Goal: Communication & Community: Answer question/provide support

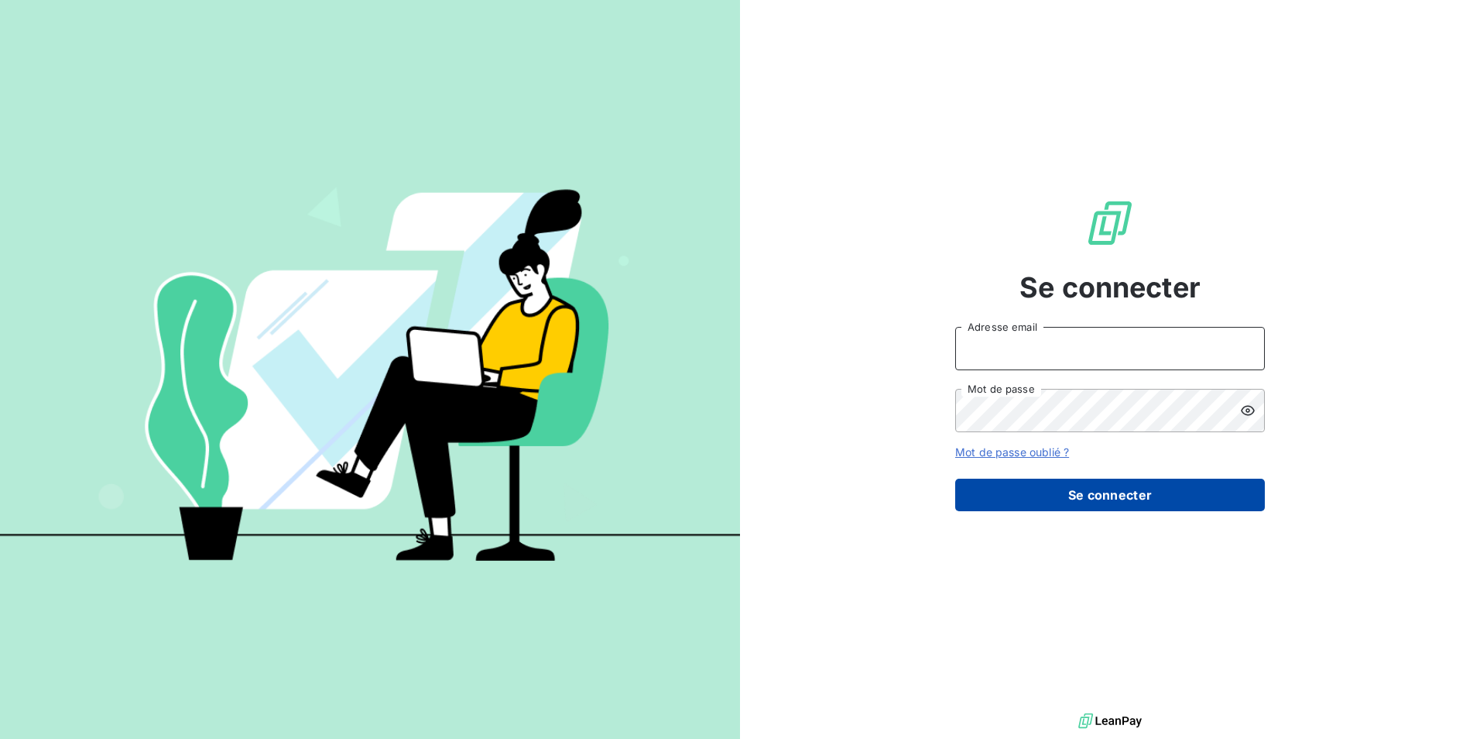
type input "mariem.benkhalifa@stti.fr"
click at [1052, 490] on button "Se connecter" at bounding box center [1110, 494] width 310 height 33
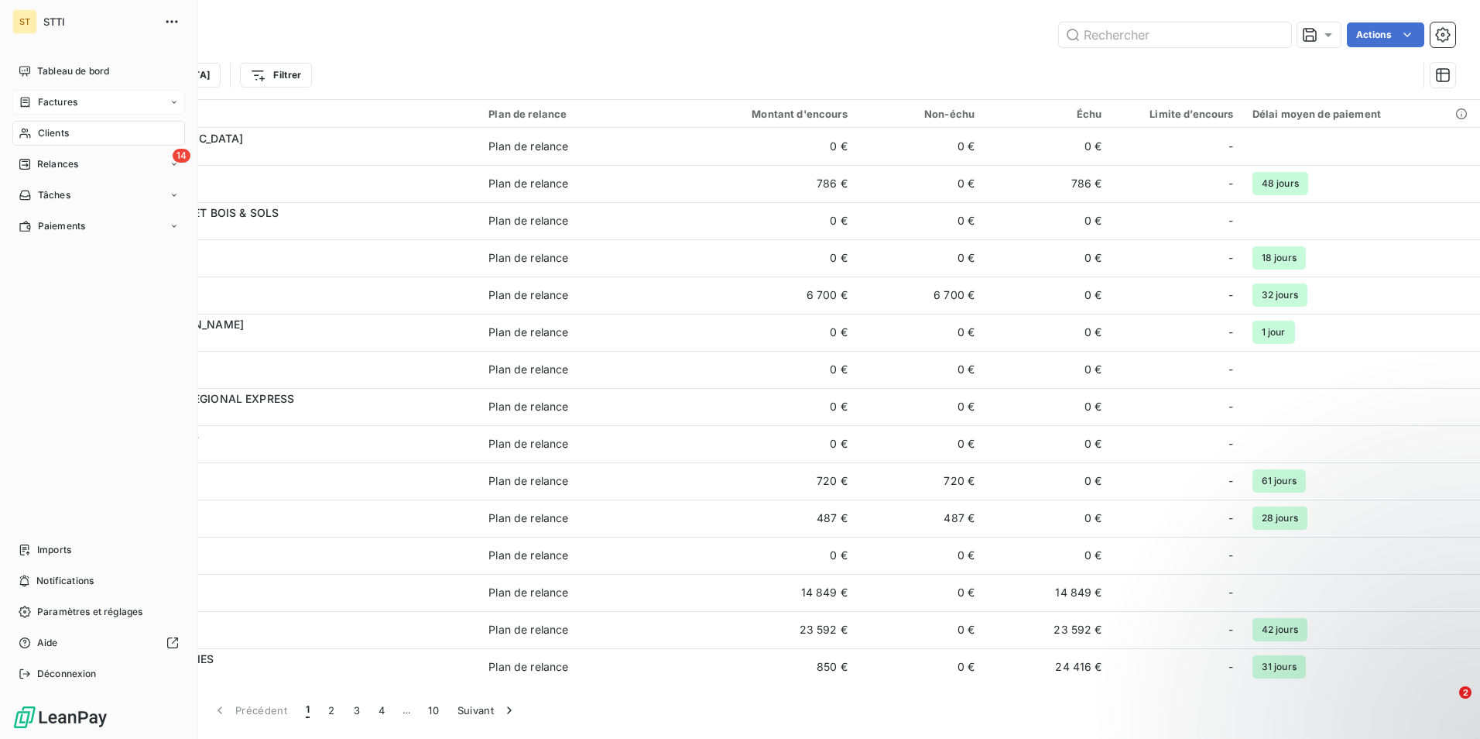
click at [73, 105] on span "Factures" at bounding box center [57, 102] width 39 height 14
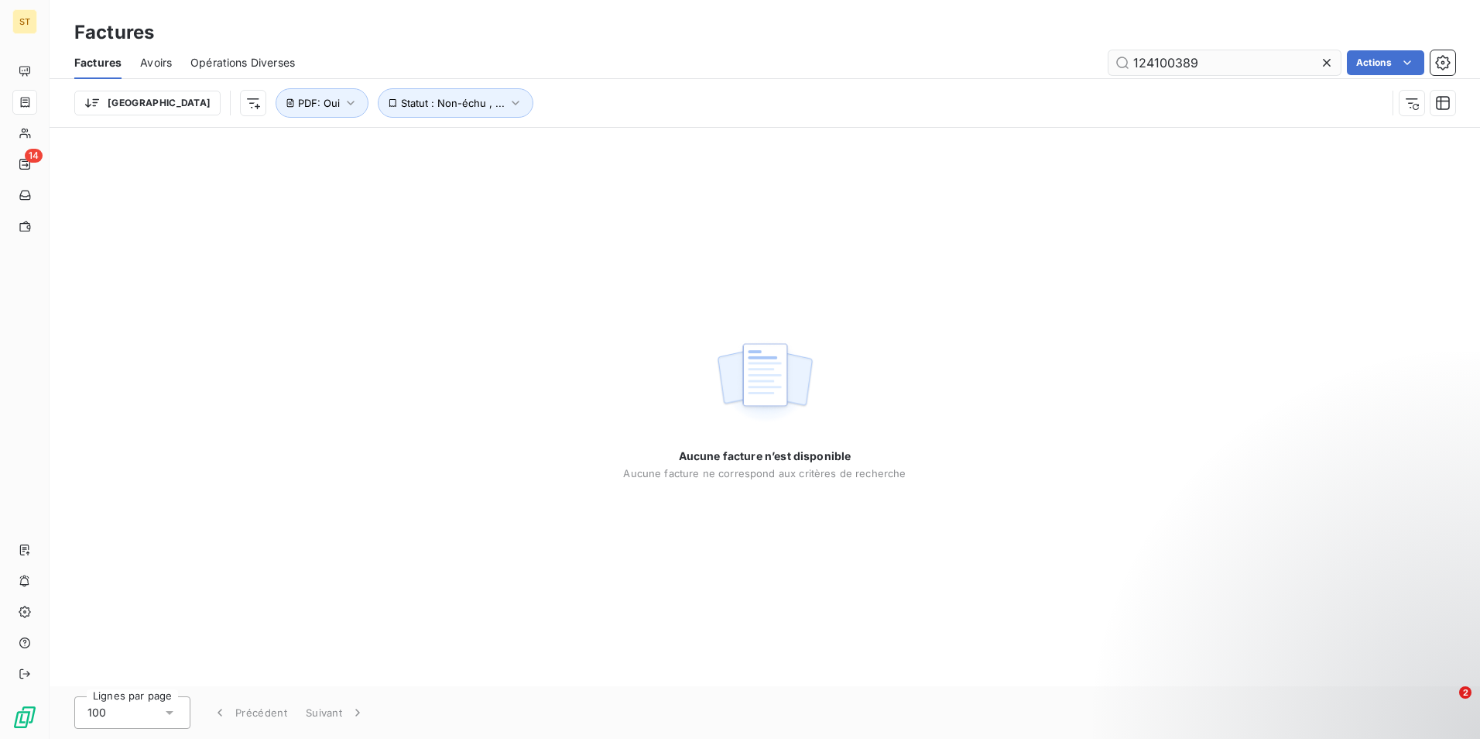
drag, startPoint x: 1212, startPoint y: 64, endPoint x: 1128, endPoint y: 68, distance: 83.7
click at [1128, 68] on input "124100389" at bounding box center [1225, 62] width 232 height 25
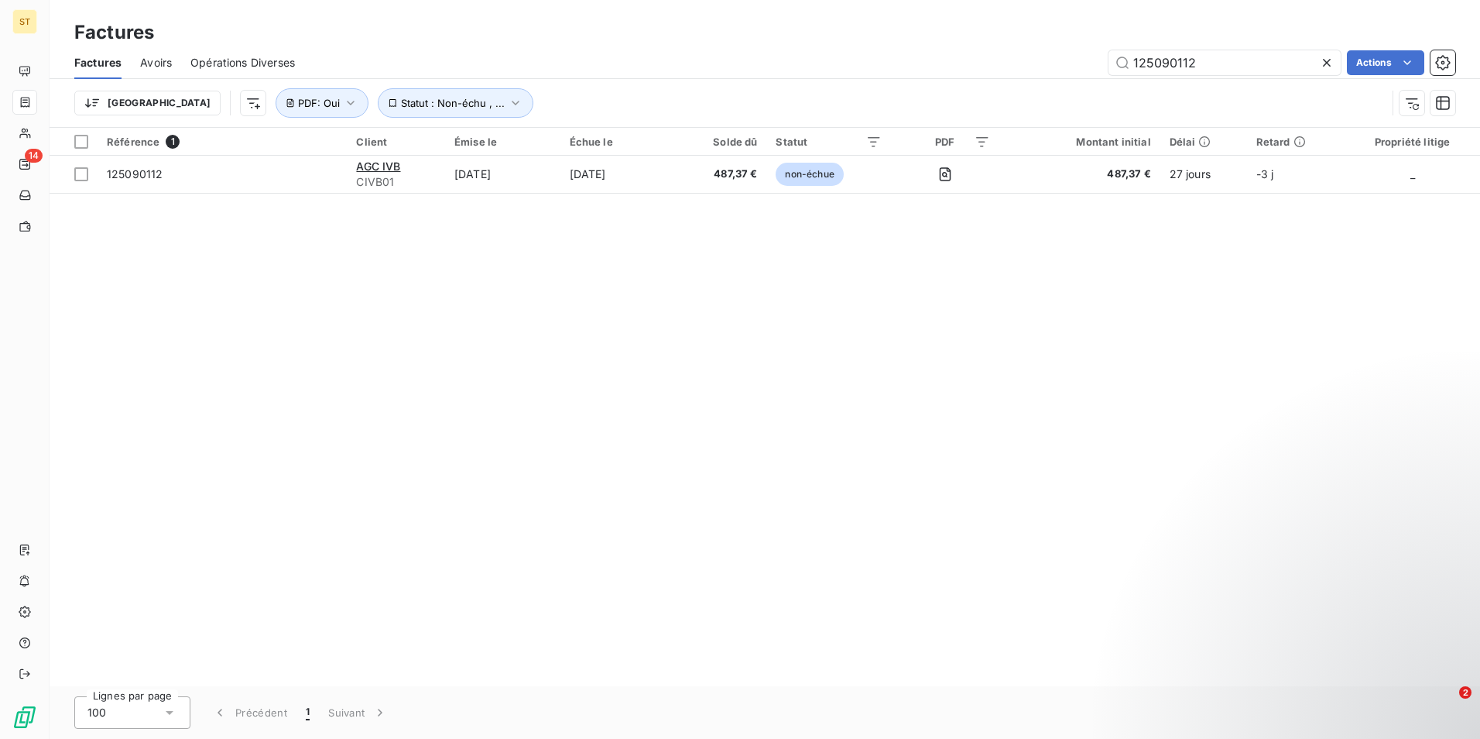
type input "125090112"
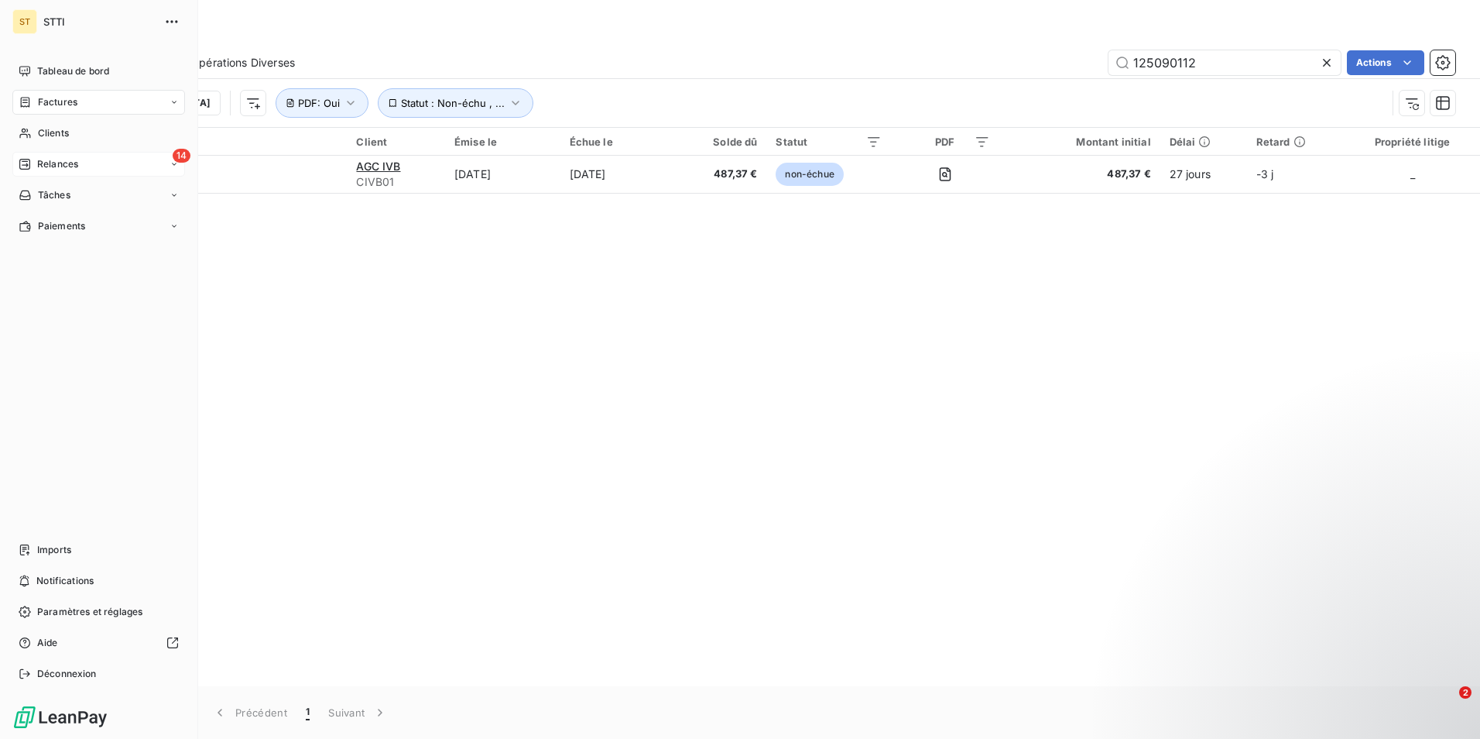
click at [35, 159] on div "Relances" at bounding box center [49, 164] width 60 height 14
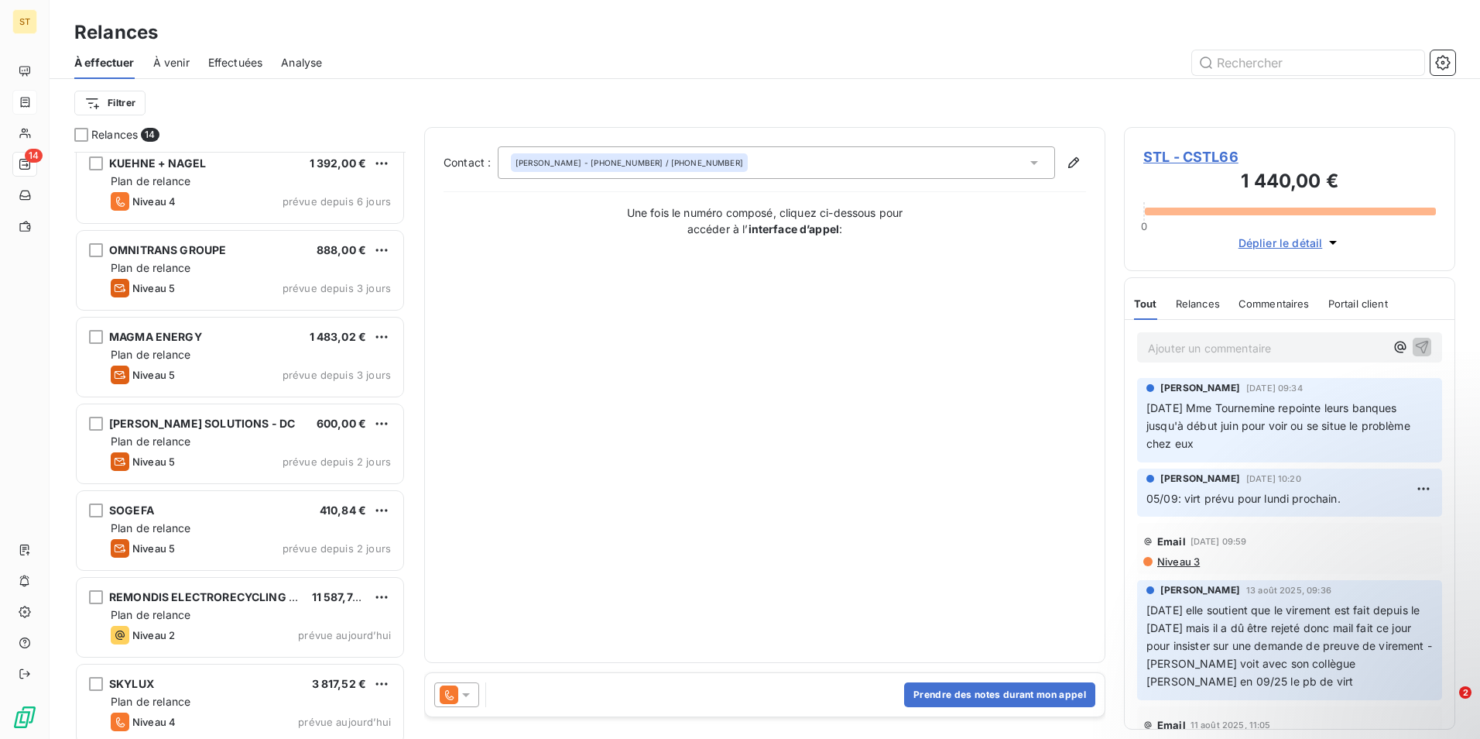
scroll to position [628, 0]
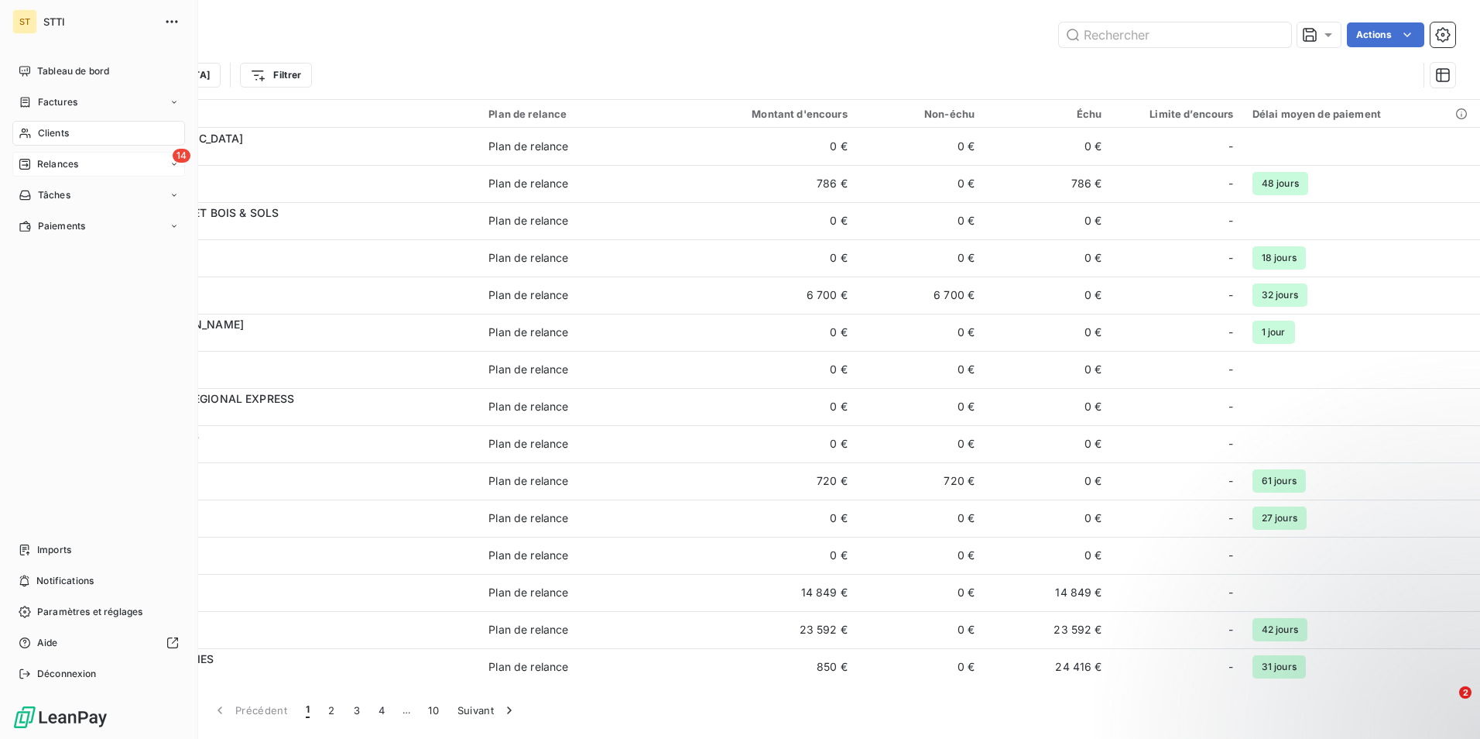
click at [64, 165] on span "Relances" at bounding box center [57, 164] width 41 height 14
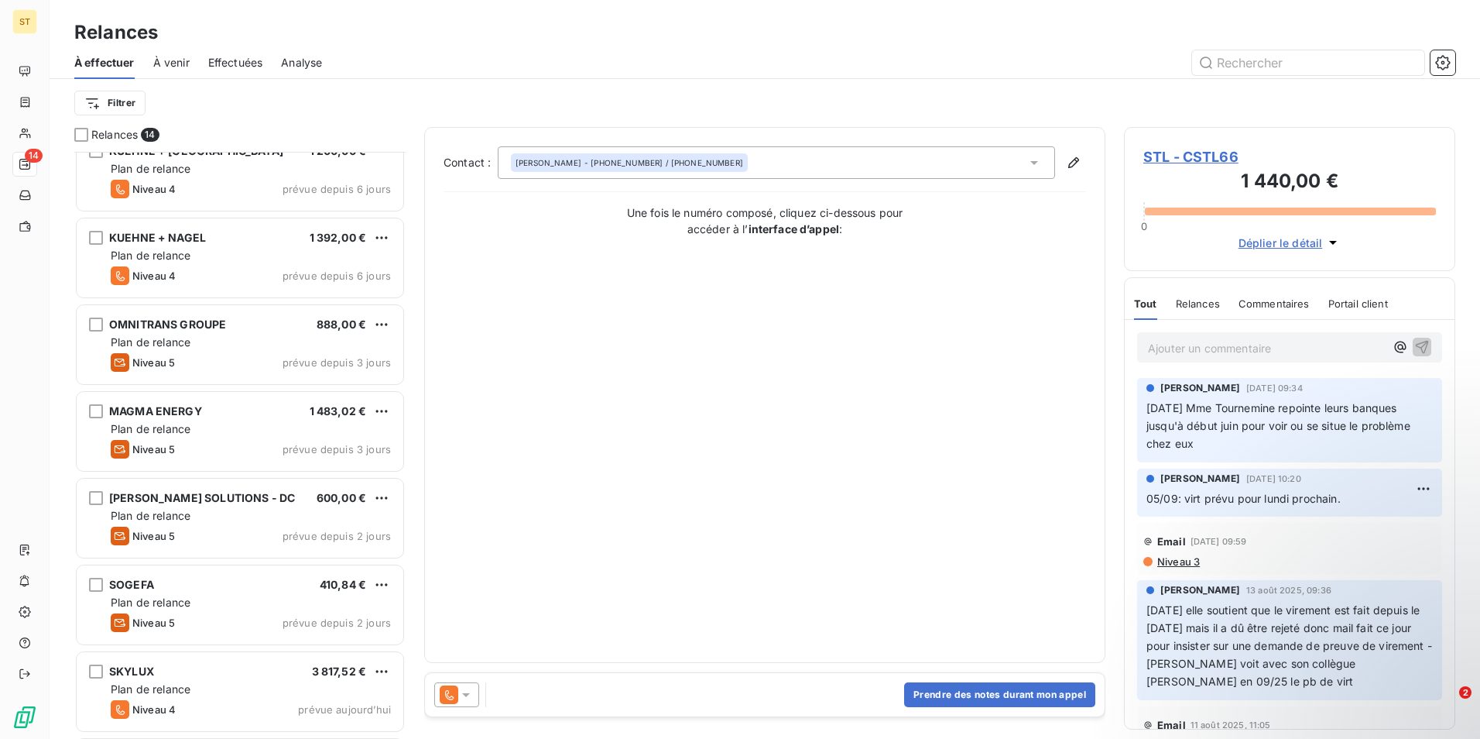
scroll to position [628, 0]
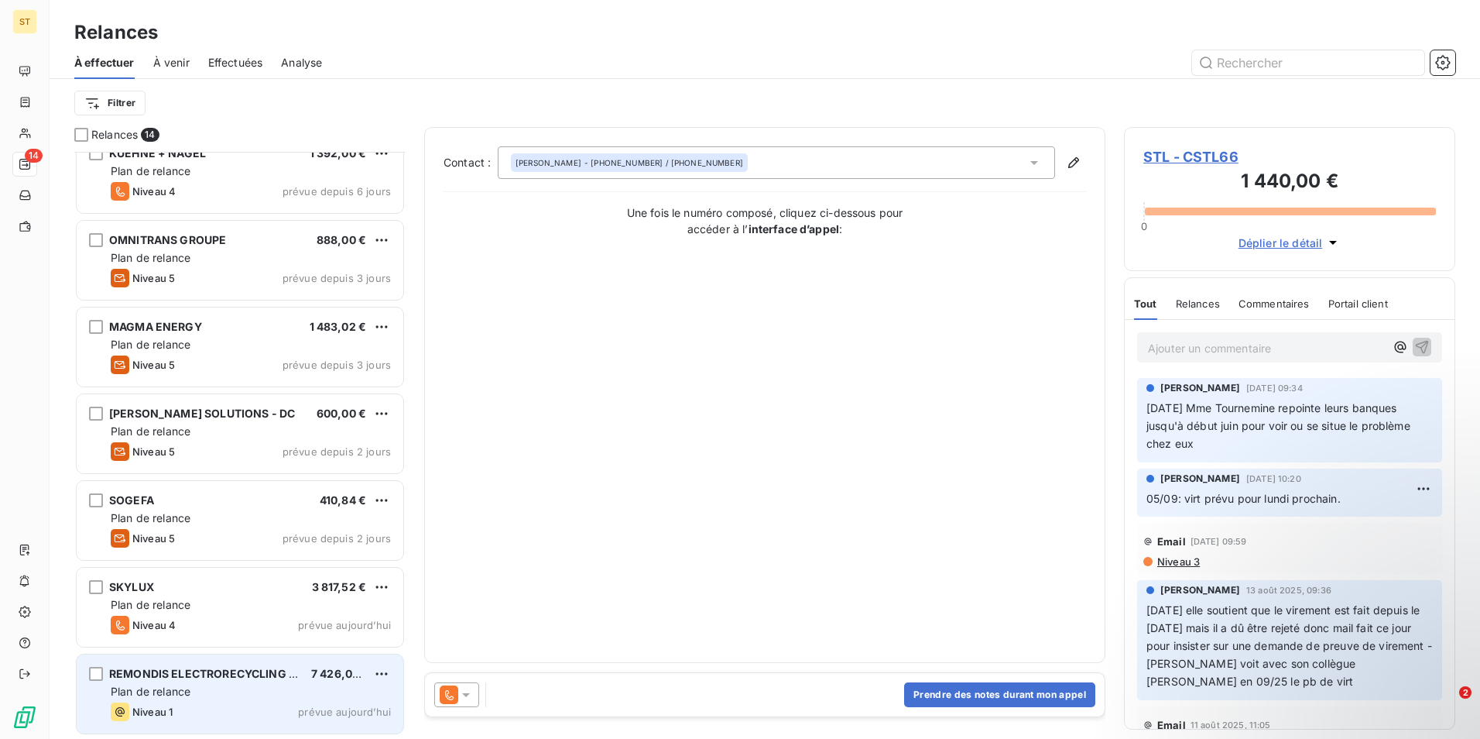
click at [159, 691] on span "Plan de relance" at bounding box center [151, 690] width 80 height 13
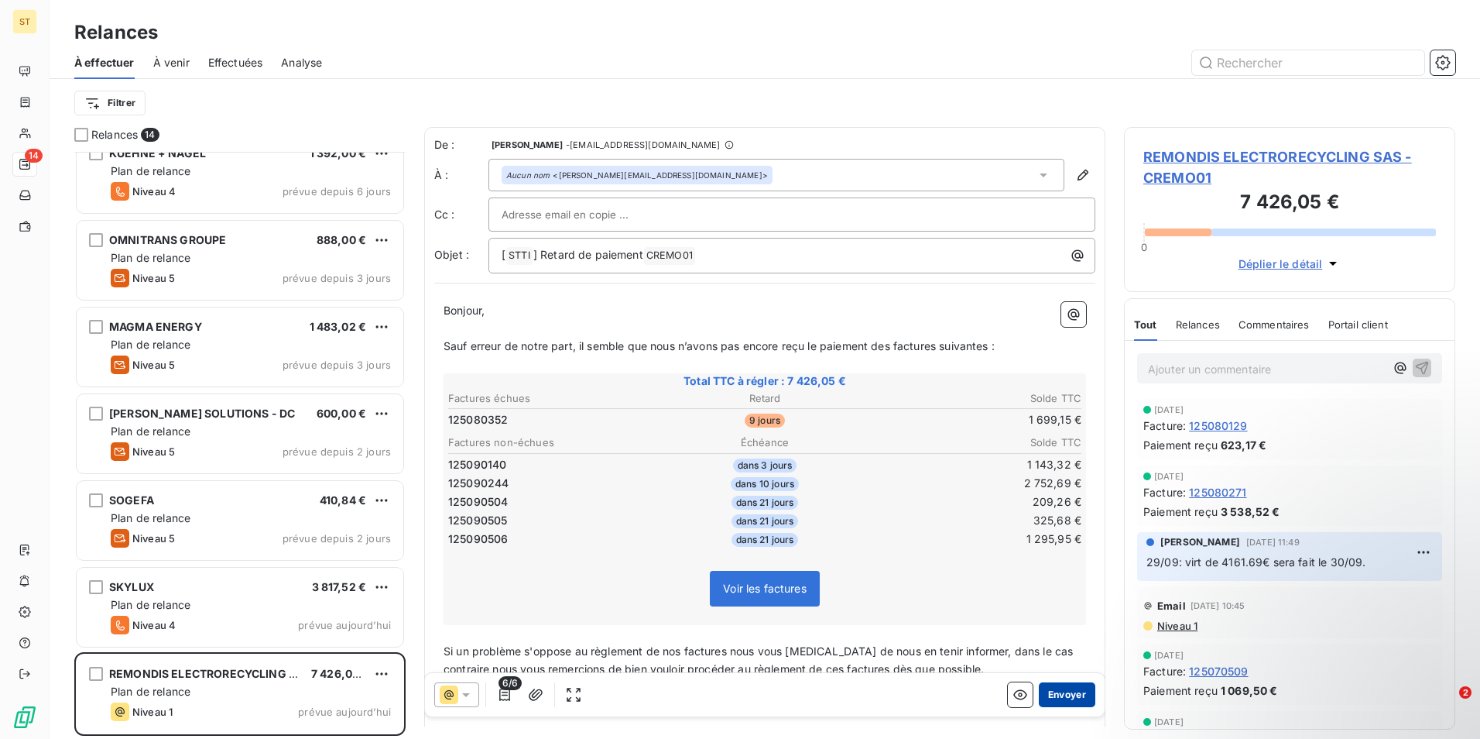
click at [1055, 698] on button "Envoyer" at bounding box center [1067, 694] width 57 height 25
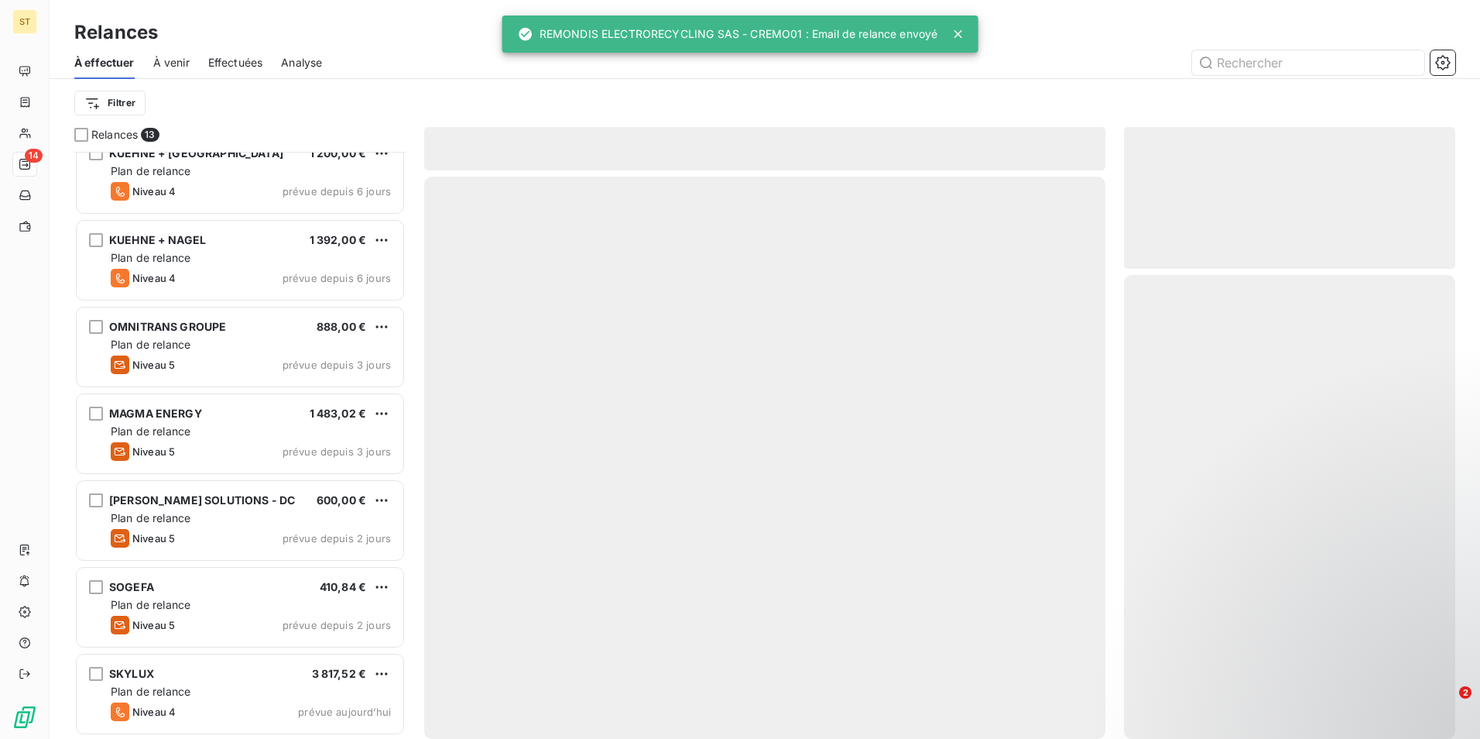
scroll to position [540, 0]
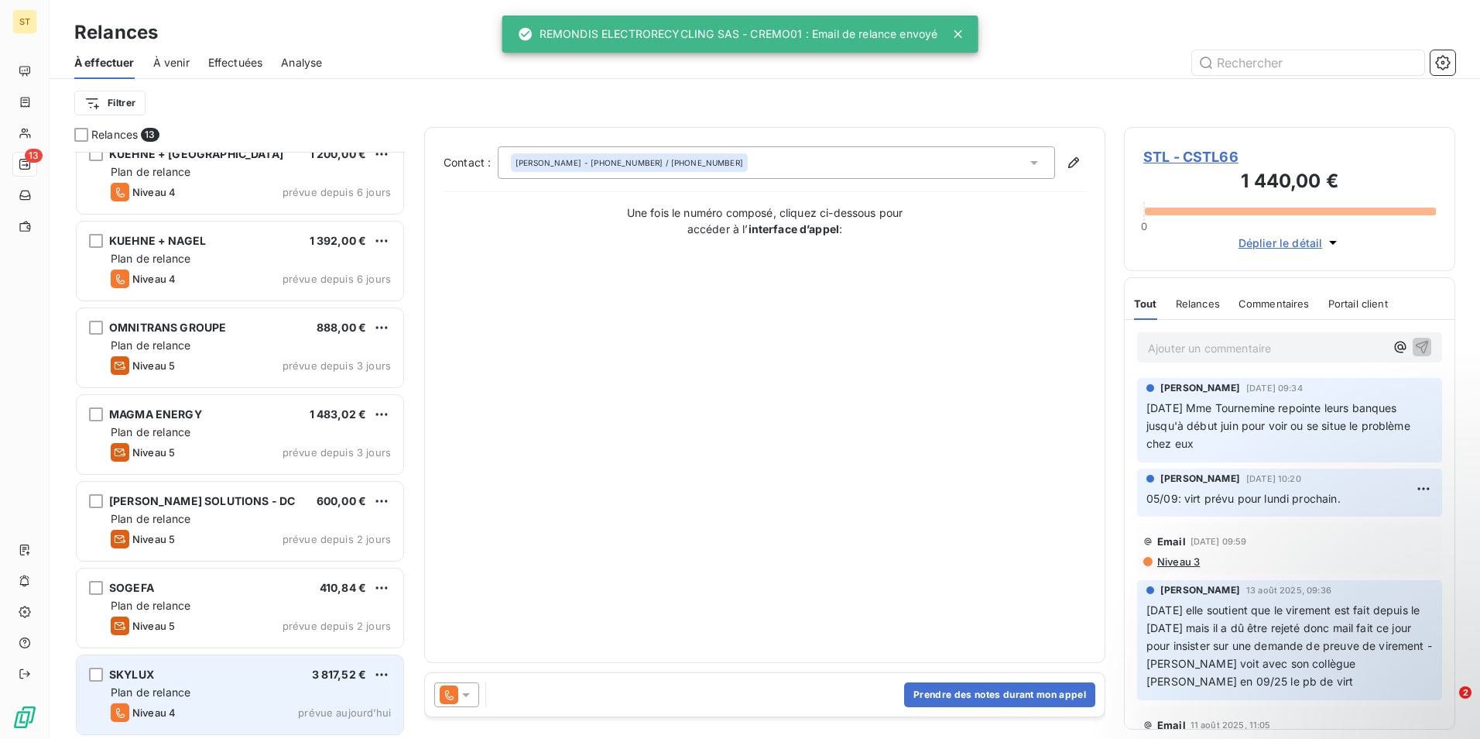
click at [194, 702] on div "SKYLUX 3 817,52 € Plan de relance Niveau 4 prévue [DATE]" at bounding box center [240, 694] width 327 height 79
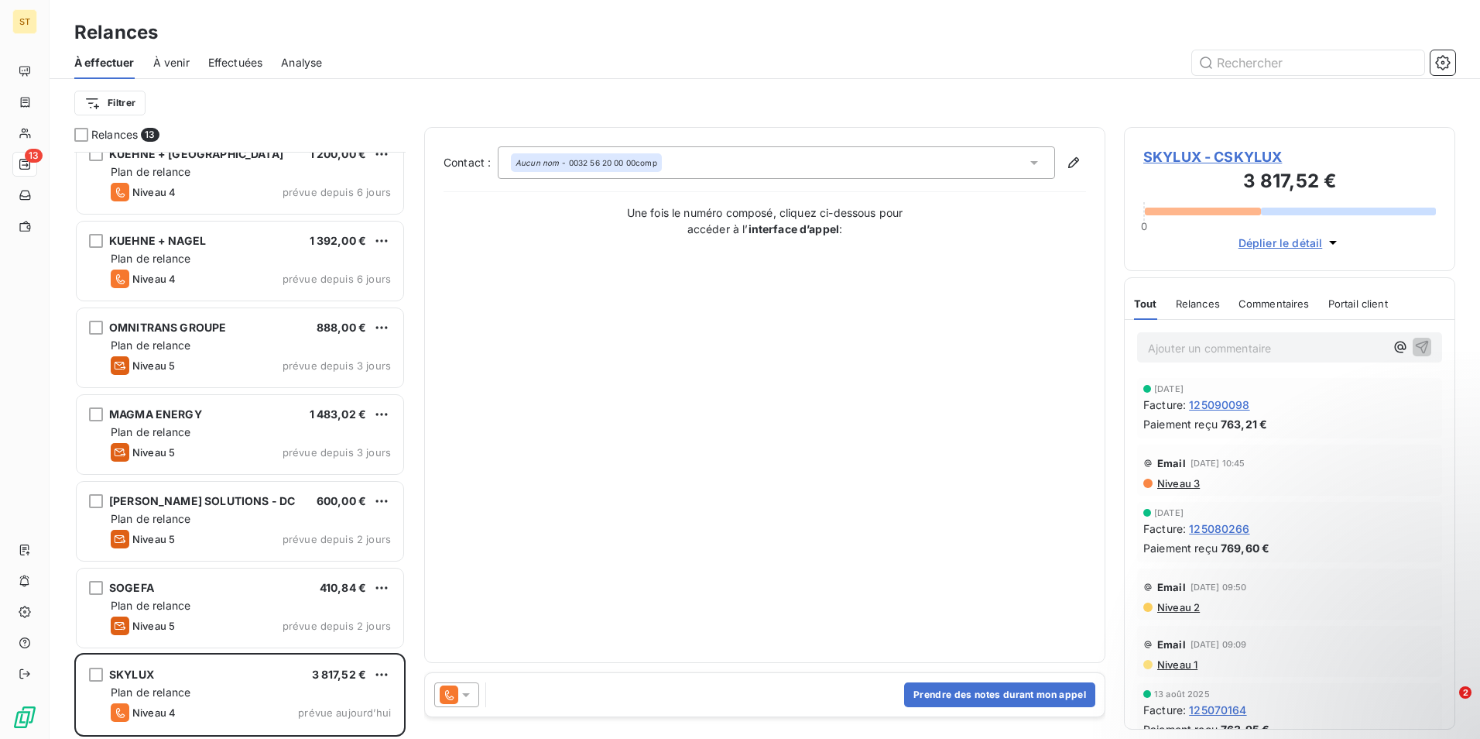
click at [1187, 156] on span "SKYLUX - CSKYLUX" at bounding box center [1289, 156] width 293 height 21
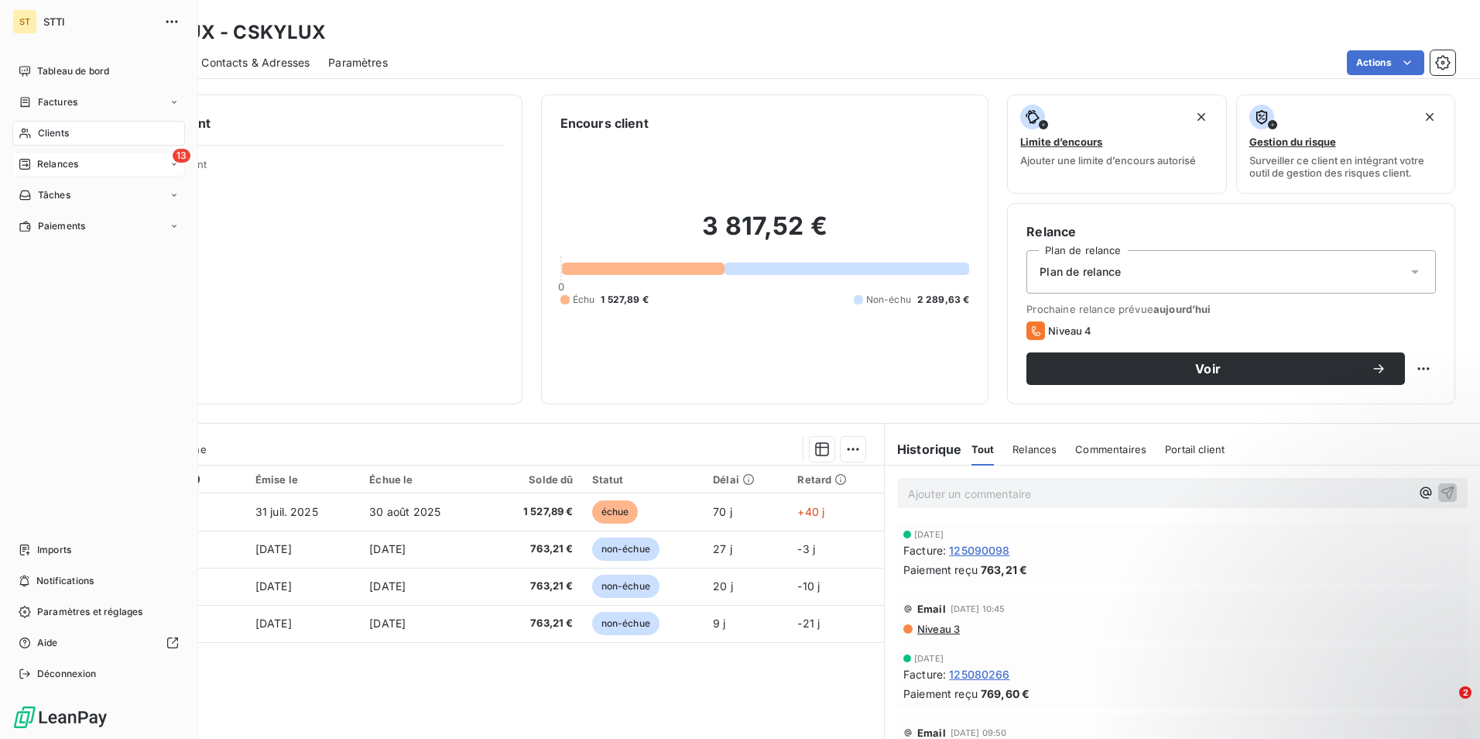
click at [64, 159] on span "Relances" at bounding box center [57, 164] width 41 height 14
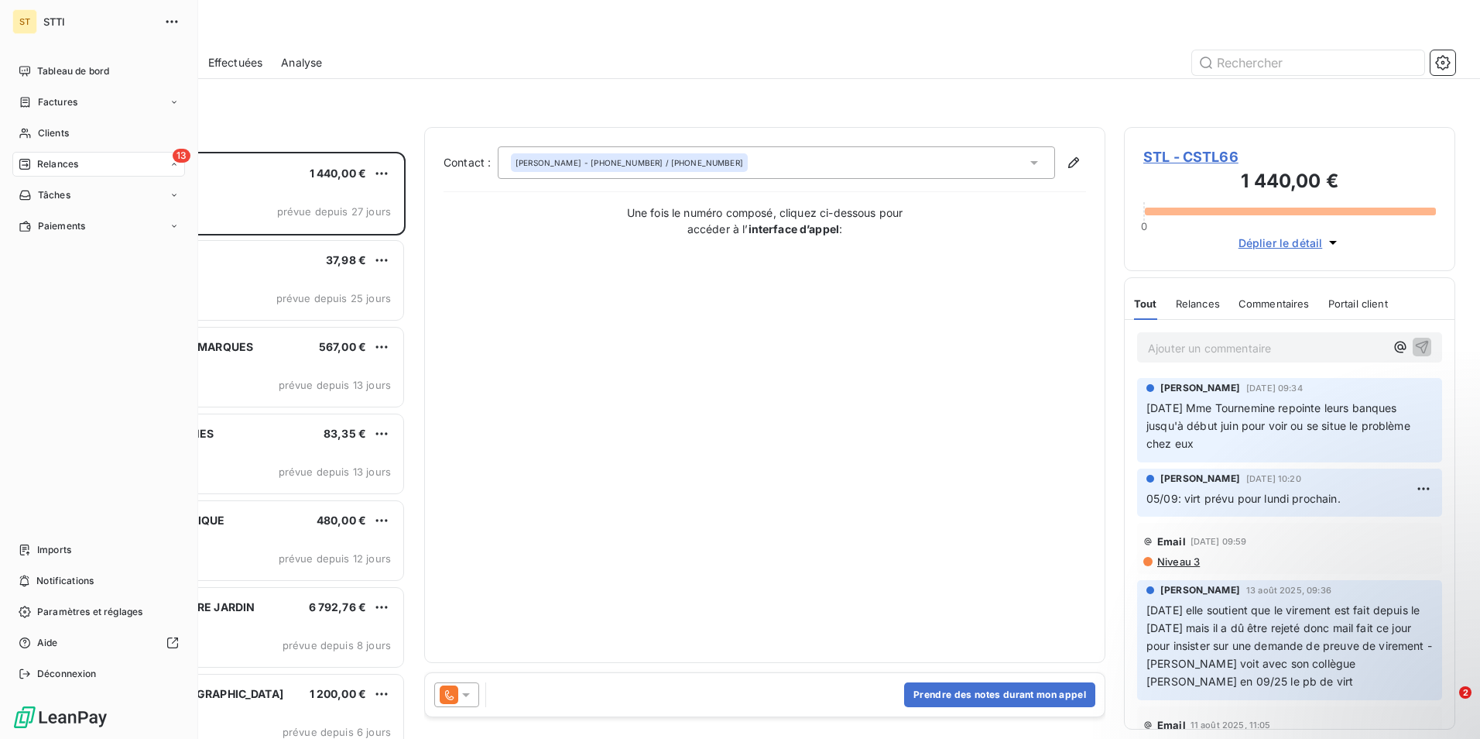
scroll to position [575, 320]
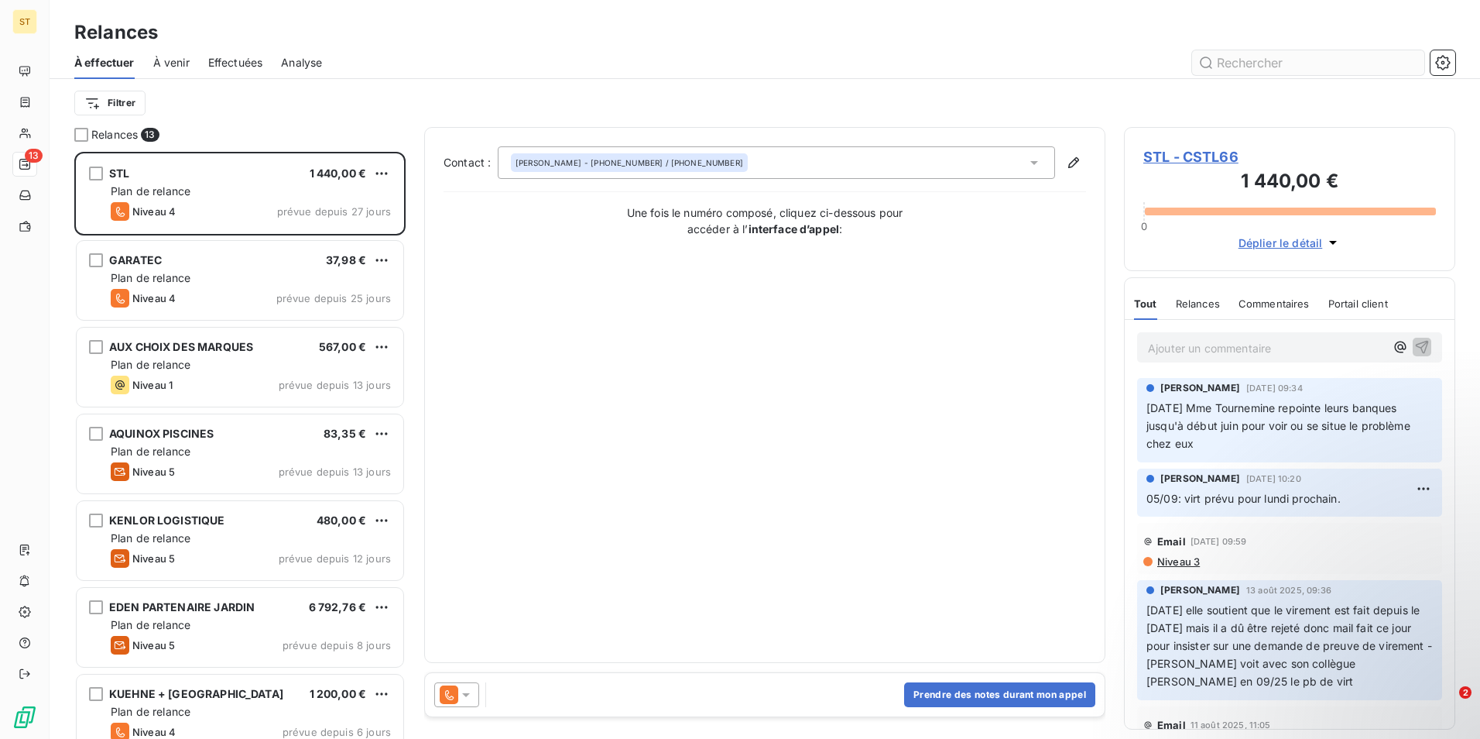
click at [1257, 67] on input "text" at bounding box center [1308, 62] width 232 height 25
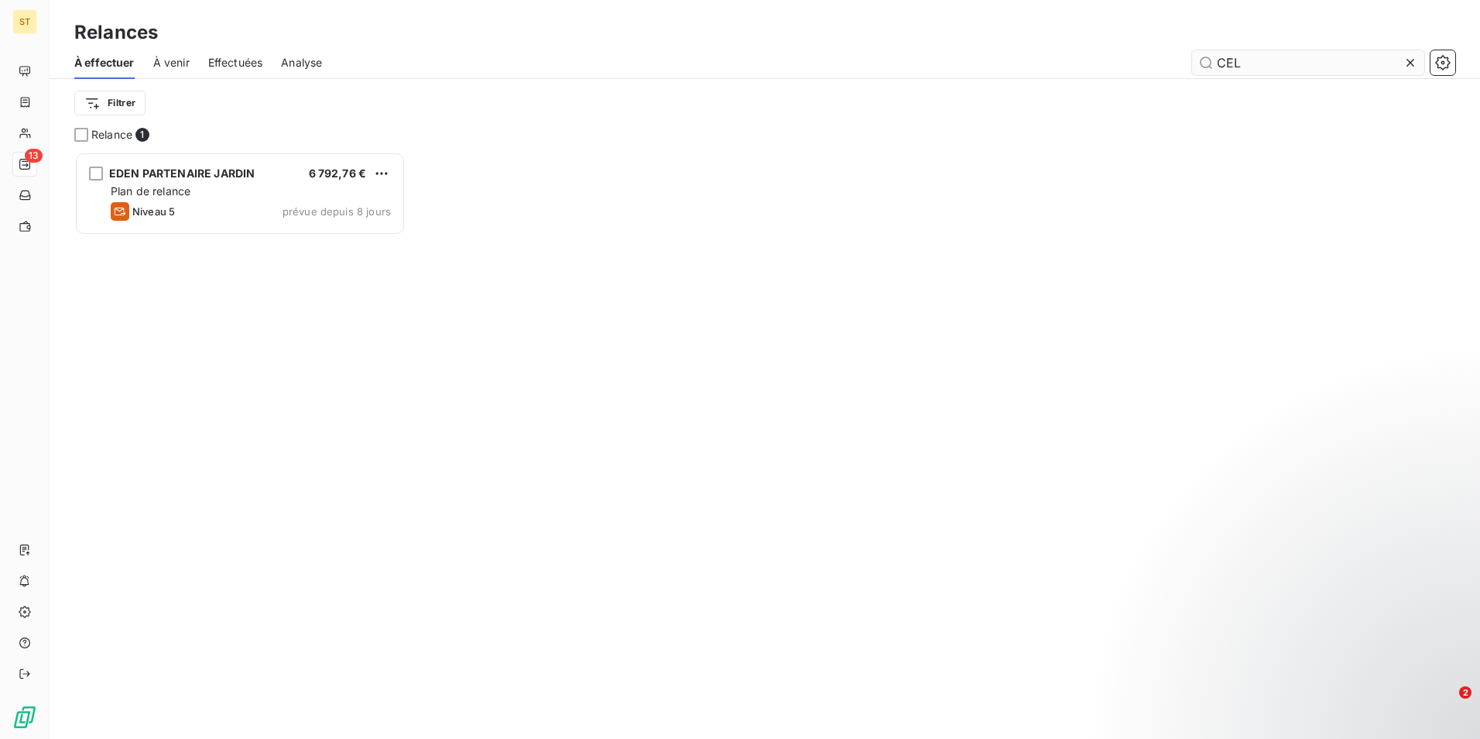
scroll to position [12, 12]
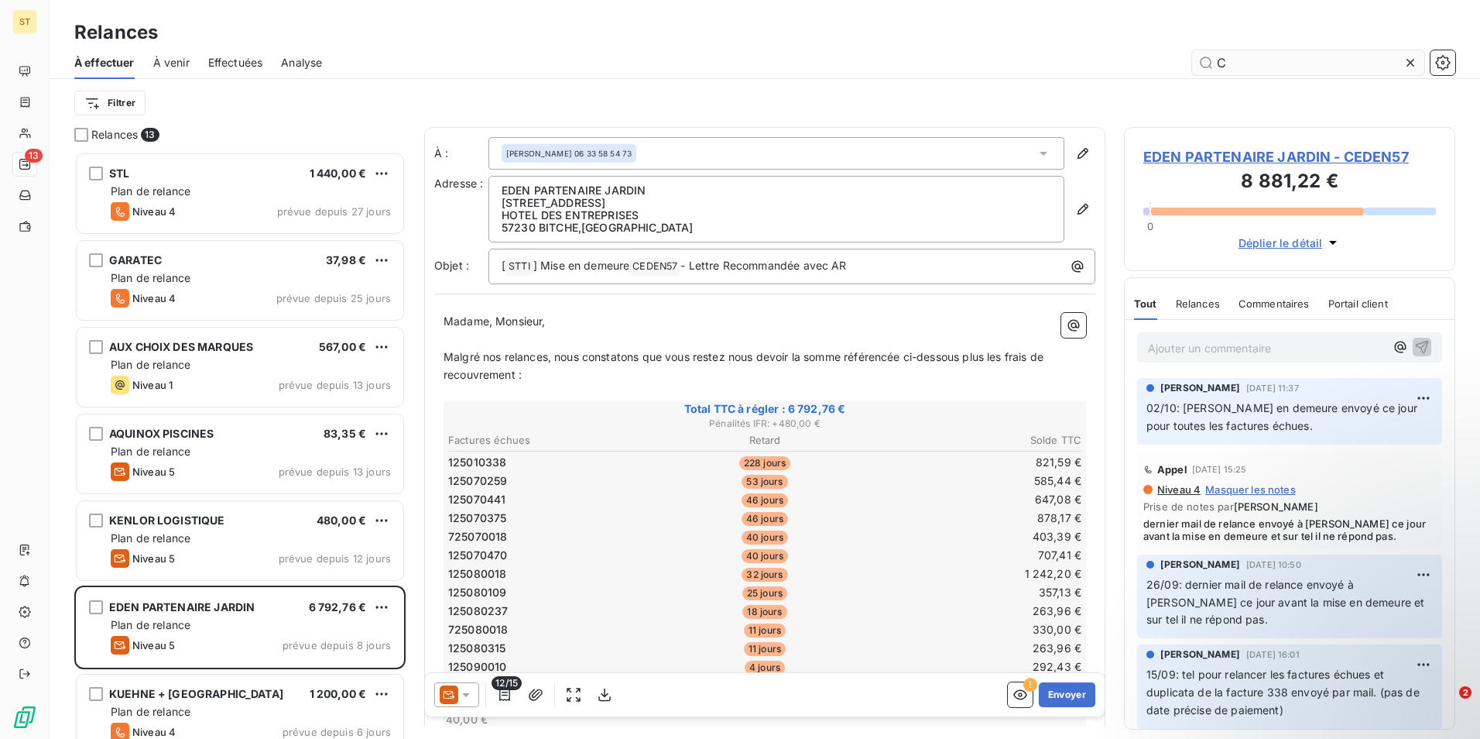
scroll to position [575, 320]
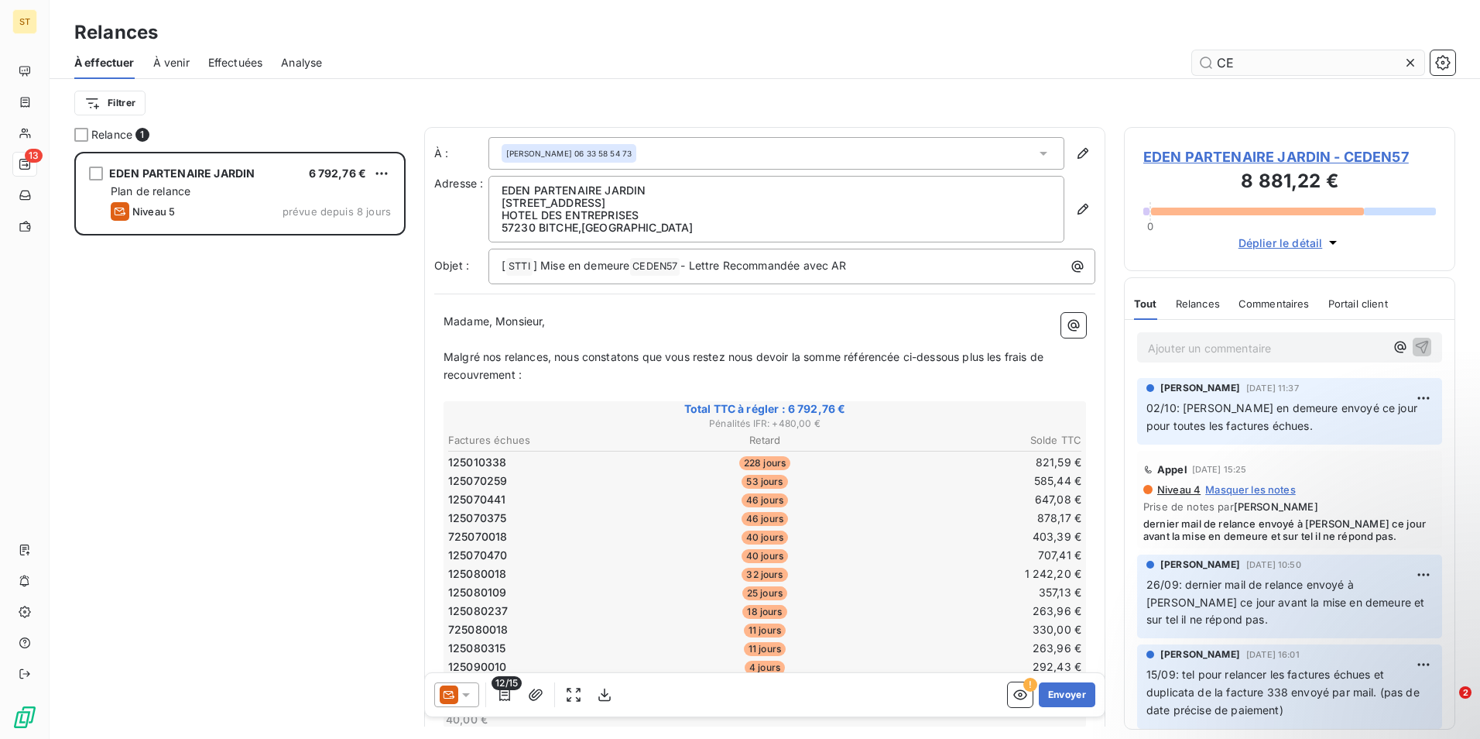
scroll to position [575, 320]
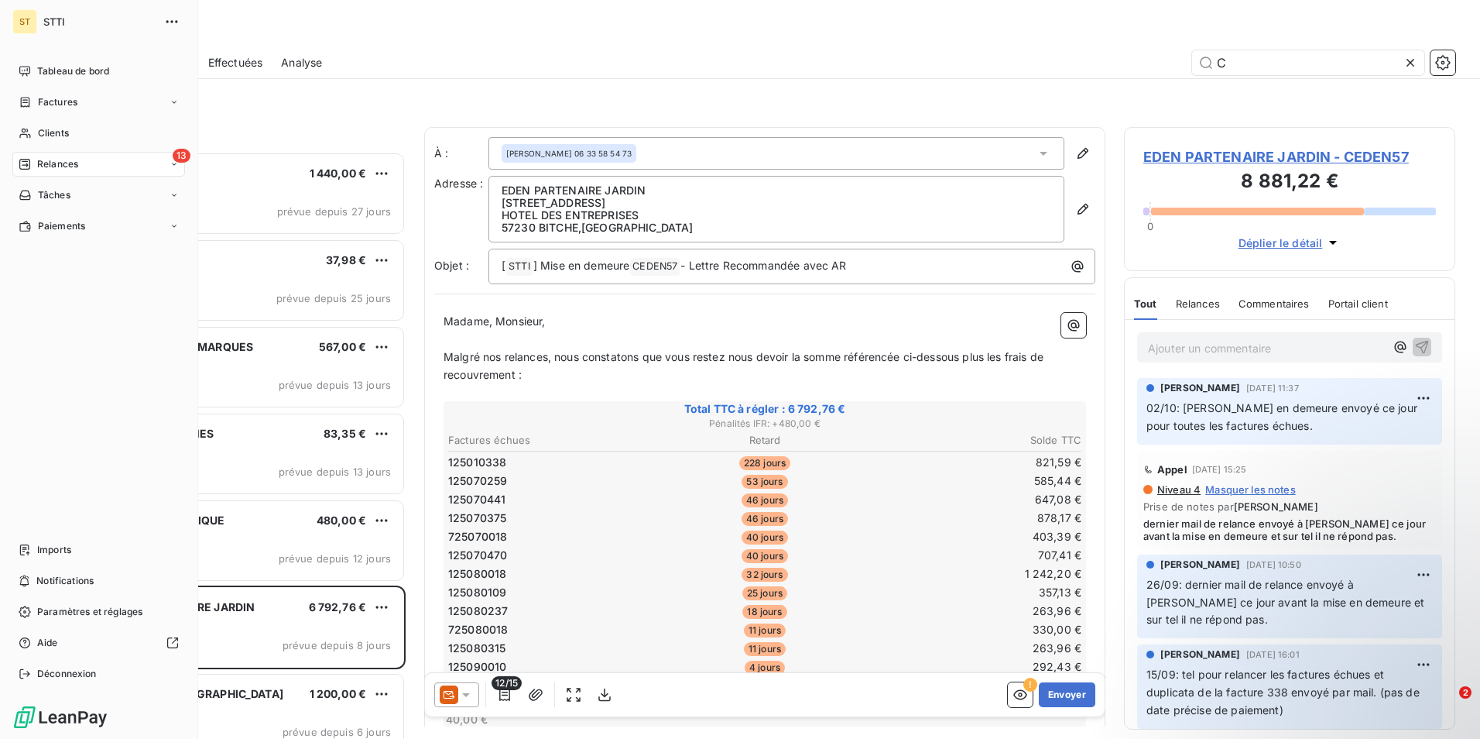
type input "C"
click at [92, 164] on div "13 Relances" at bounding box center [98, 164] width 173 height 25
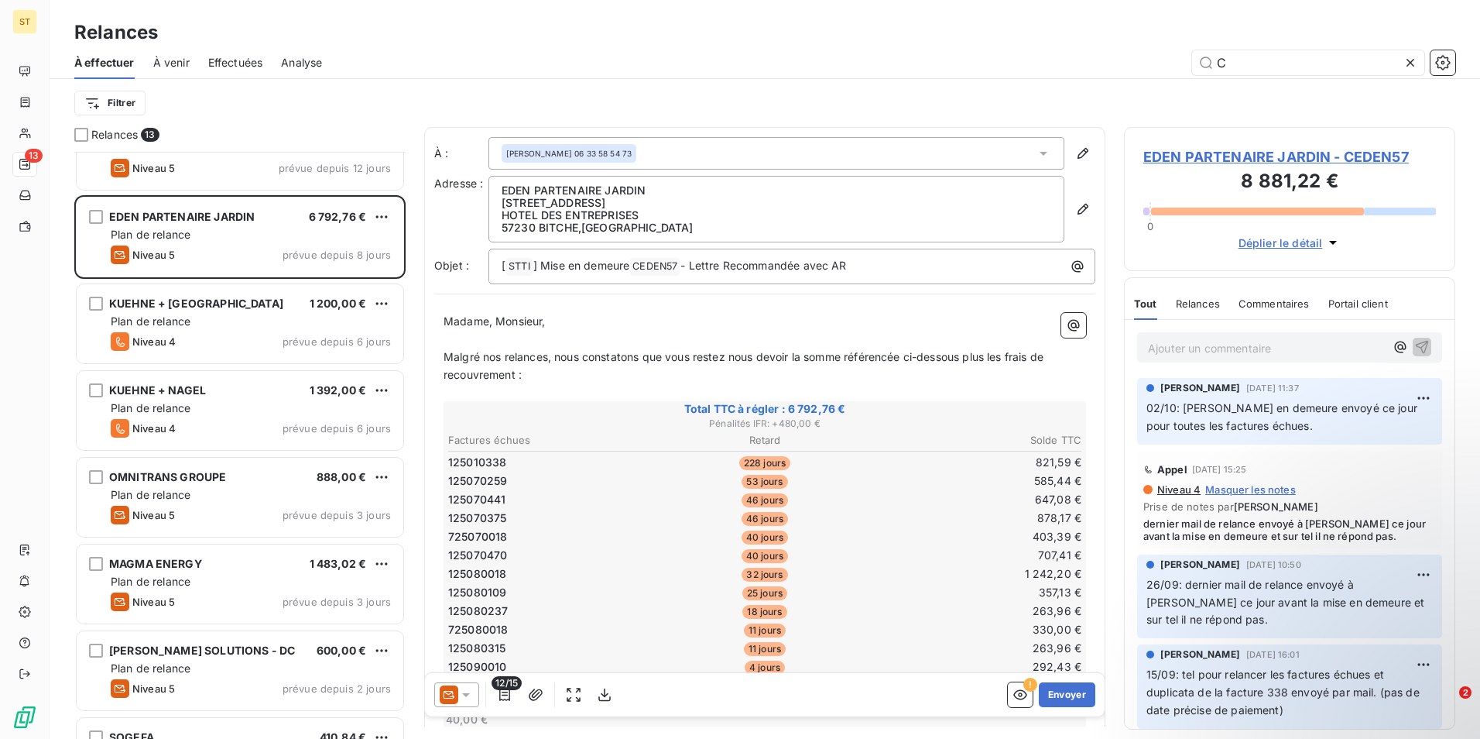
scroll to position [465, 0]
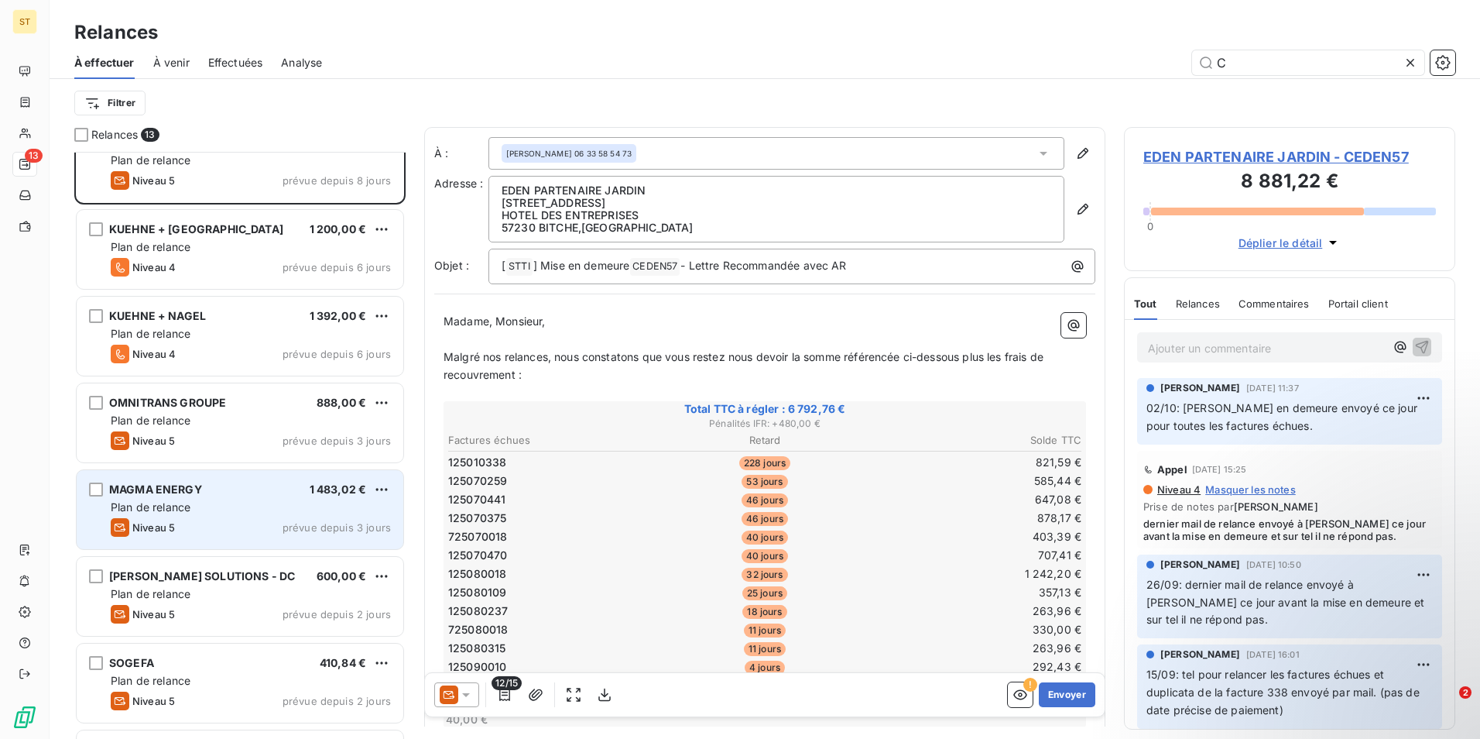
click at [173, 499] on div "Plan de relance" at bounding box center [251, 506] width 280 height 15
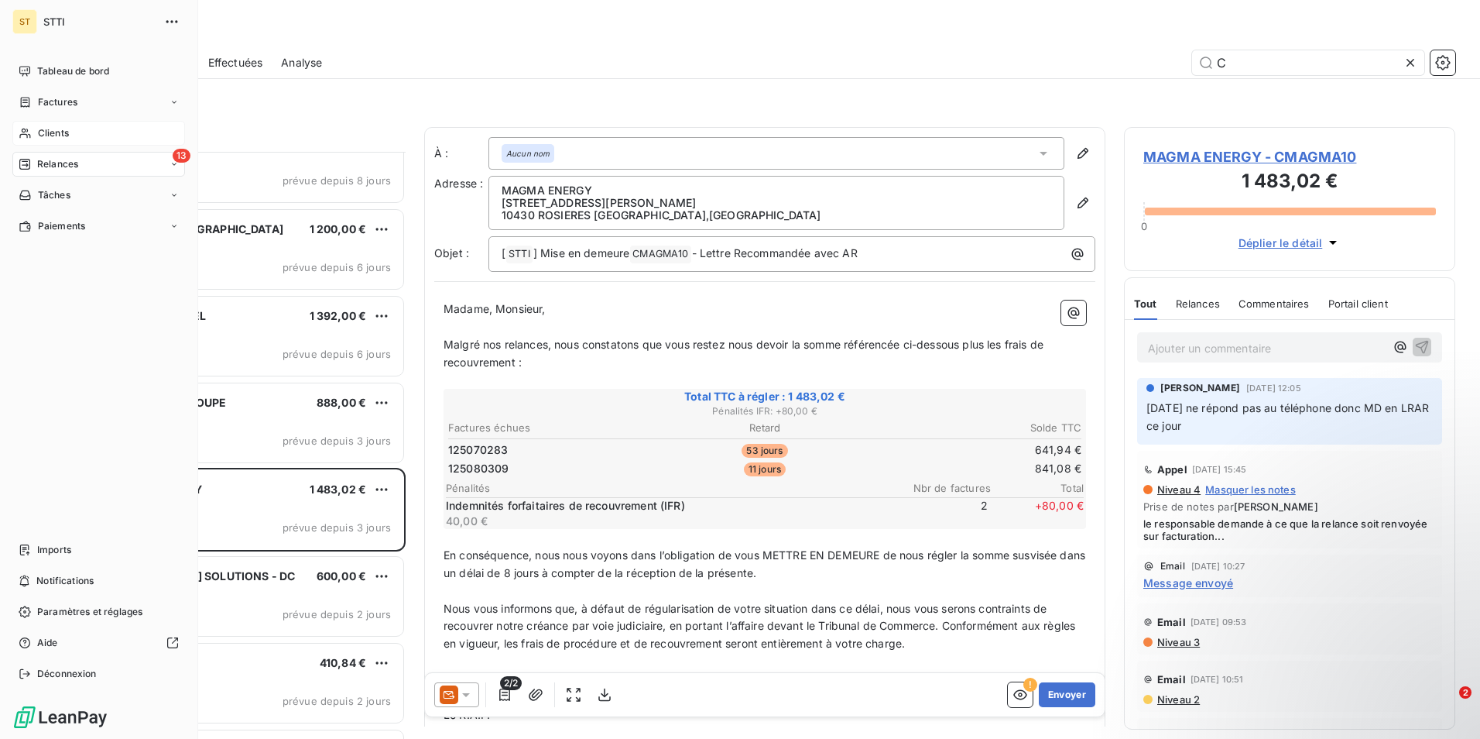
click at [87, 125] on div "Clients" at bounding box center [98, 133] width 173 height 25
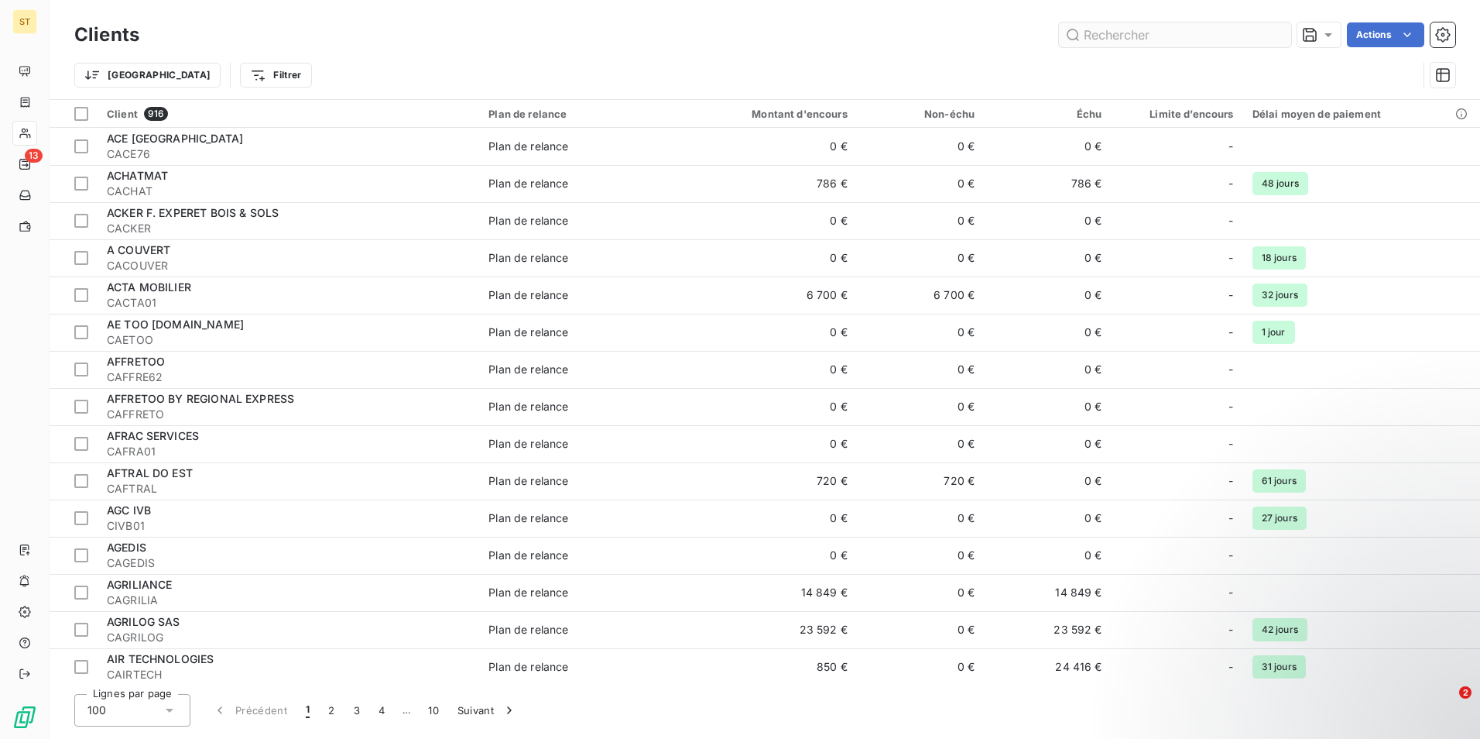
click at [1219, 25] on input "text" at bounding box center [1175, 34] width 232 height 25
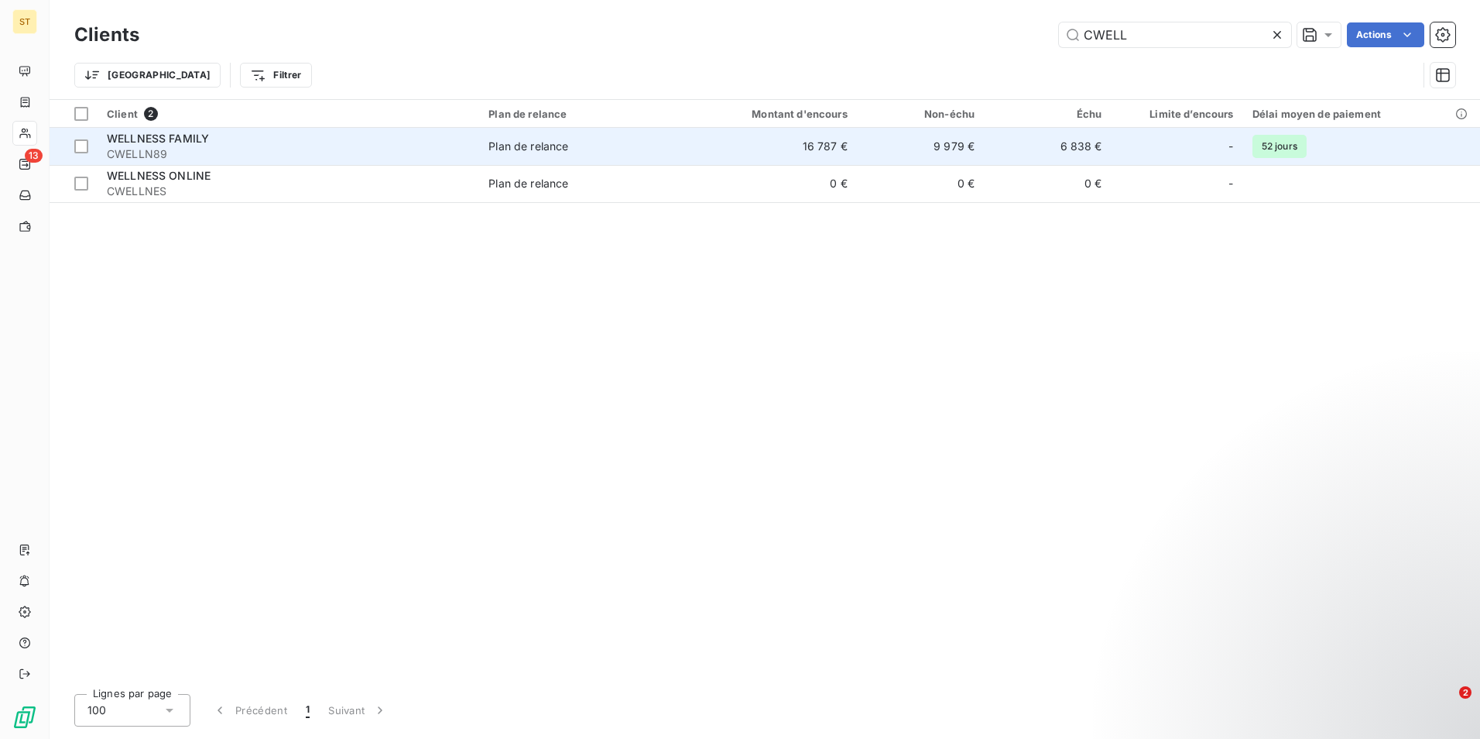
type input "CWELL"
click at [194, 153] on span "CWELLN89" at bounding box center [288, 153] width 363 height 15
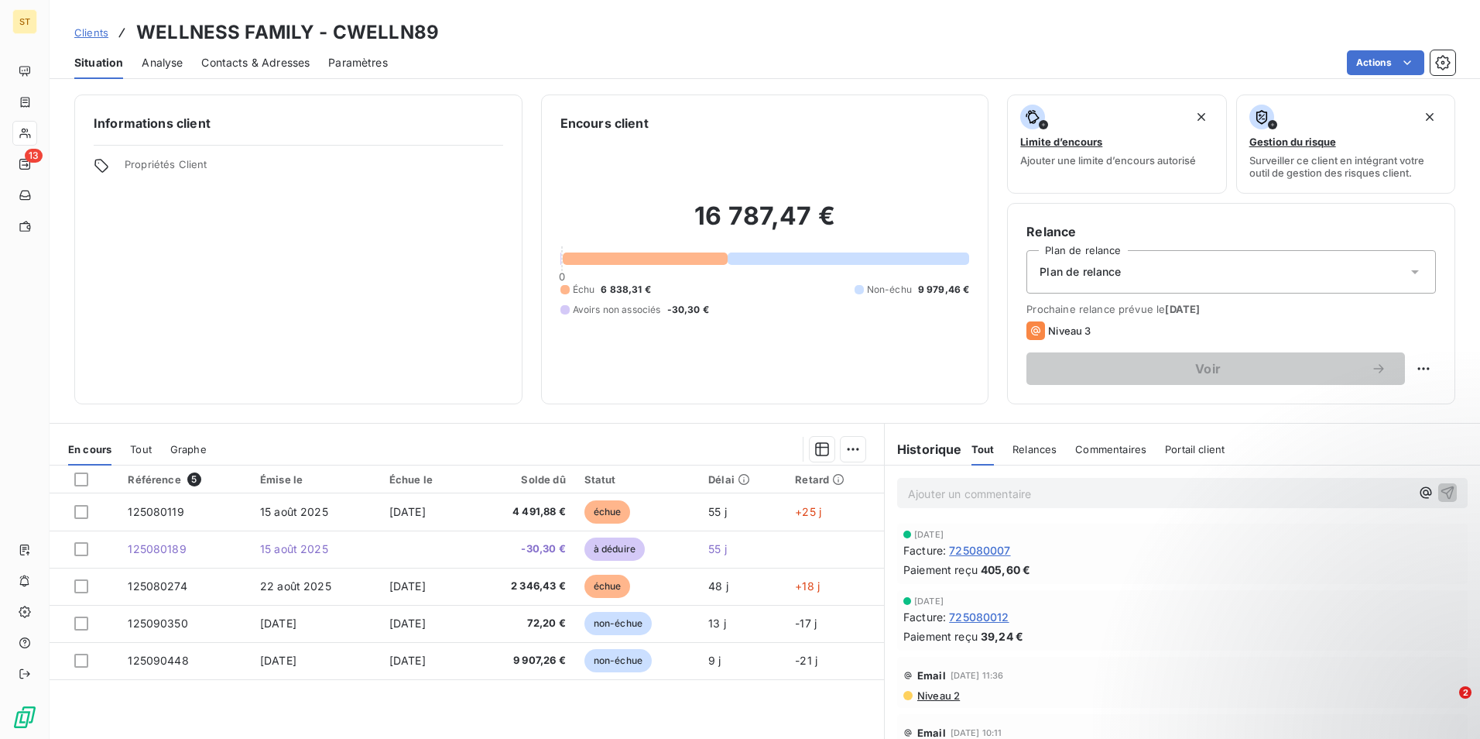
scroll to position [71, 0]
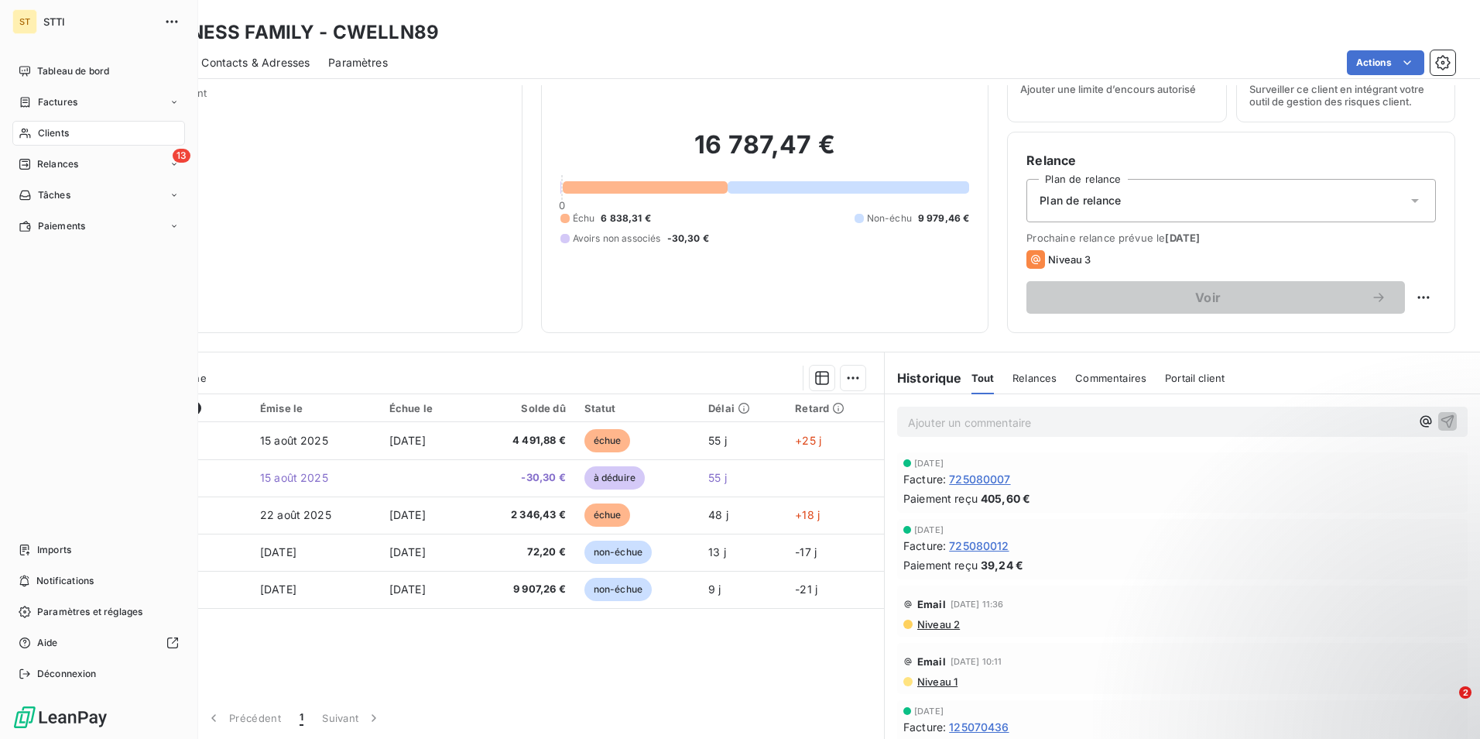
click at [30, 133] on icon at bounding box center [25, 133] width 13 height 12
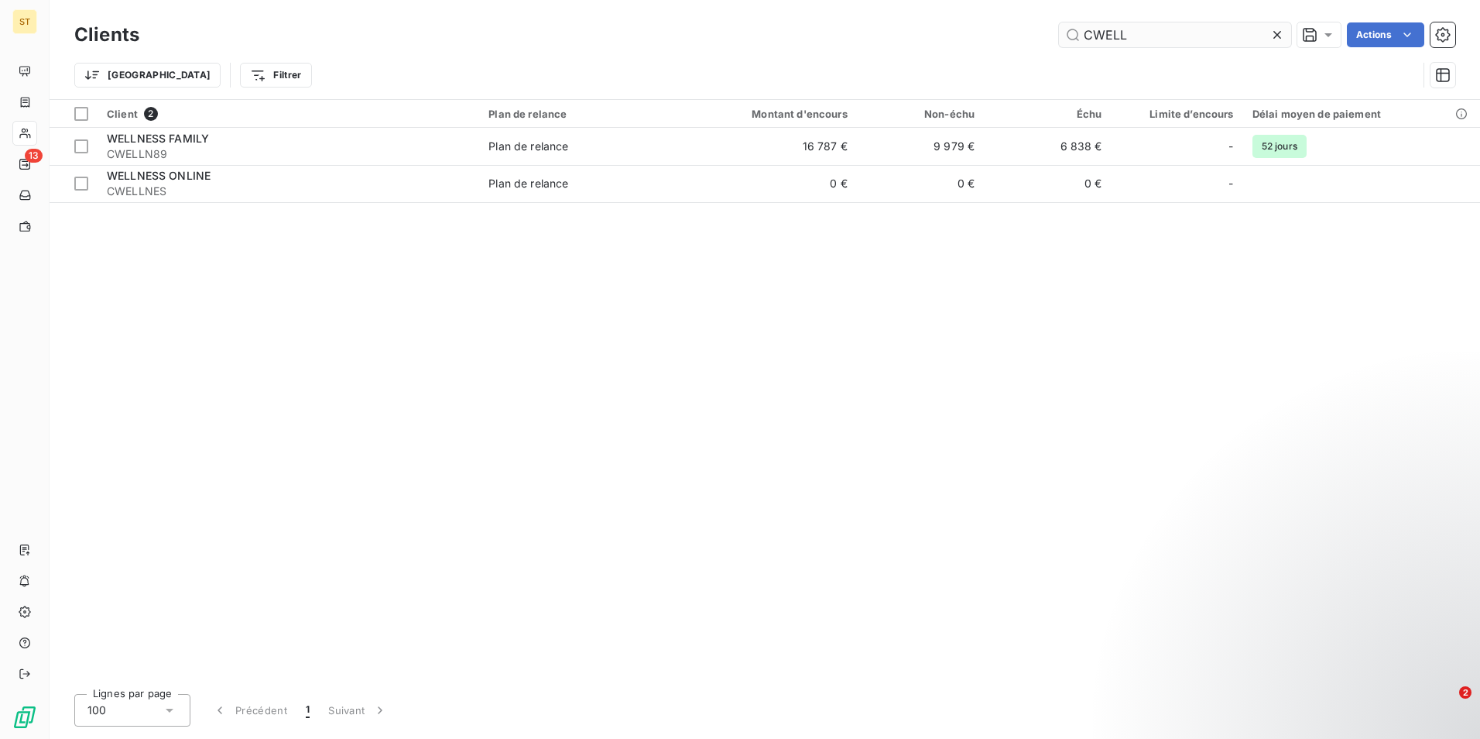
click at [1135, 40] on input "CWELL" at bounding box center [1175, 34] width 232 height 25
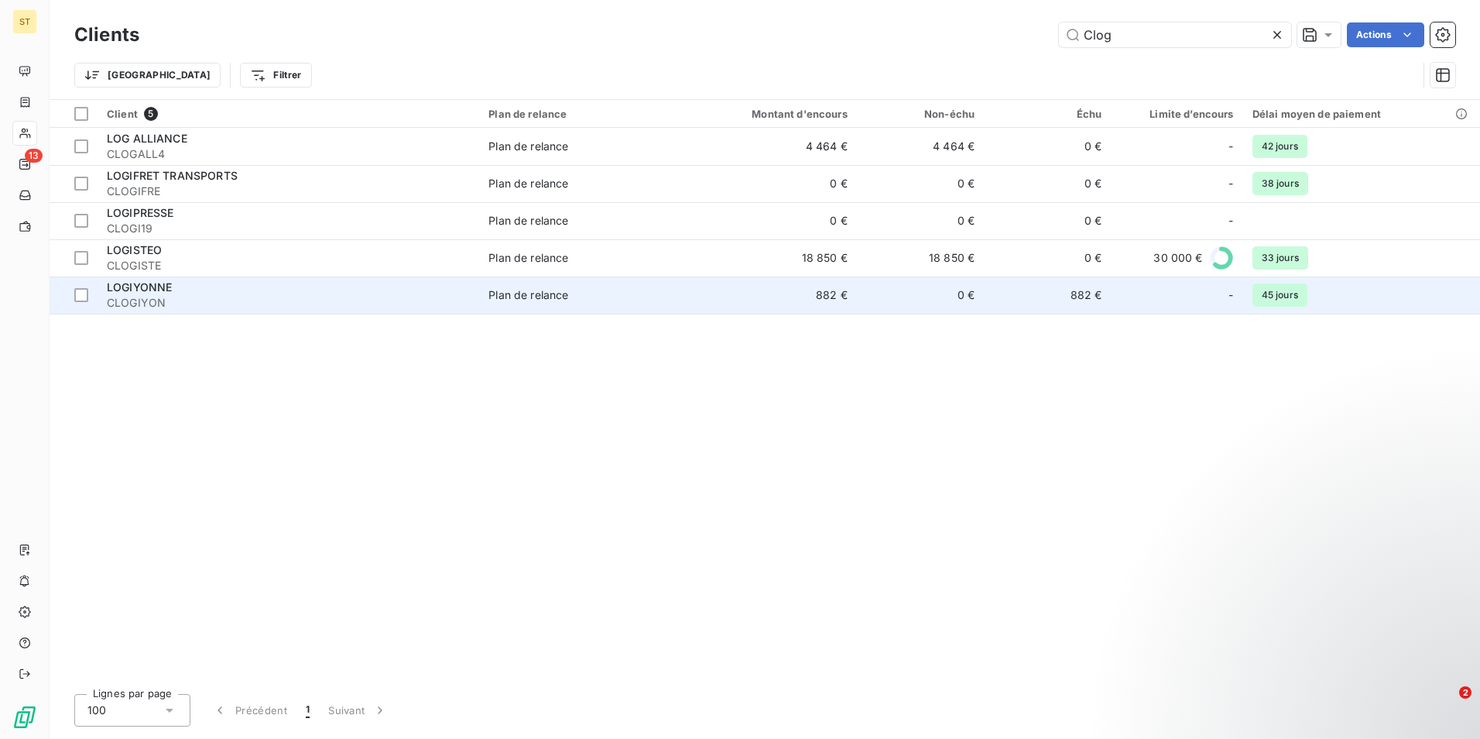
type input "Clog"
click at [164, 298] on span "CLOGIYON" at bounding box center [288, 302] width 363 height 15
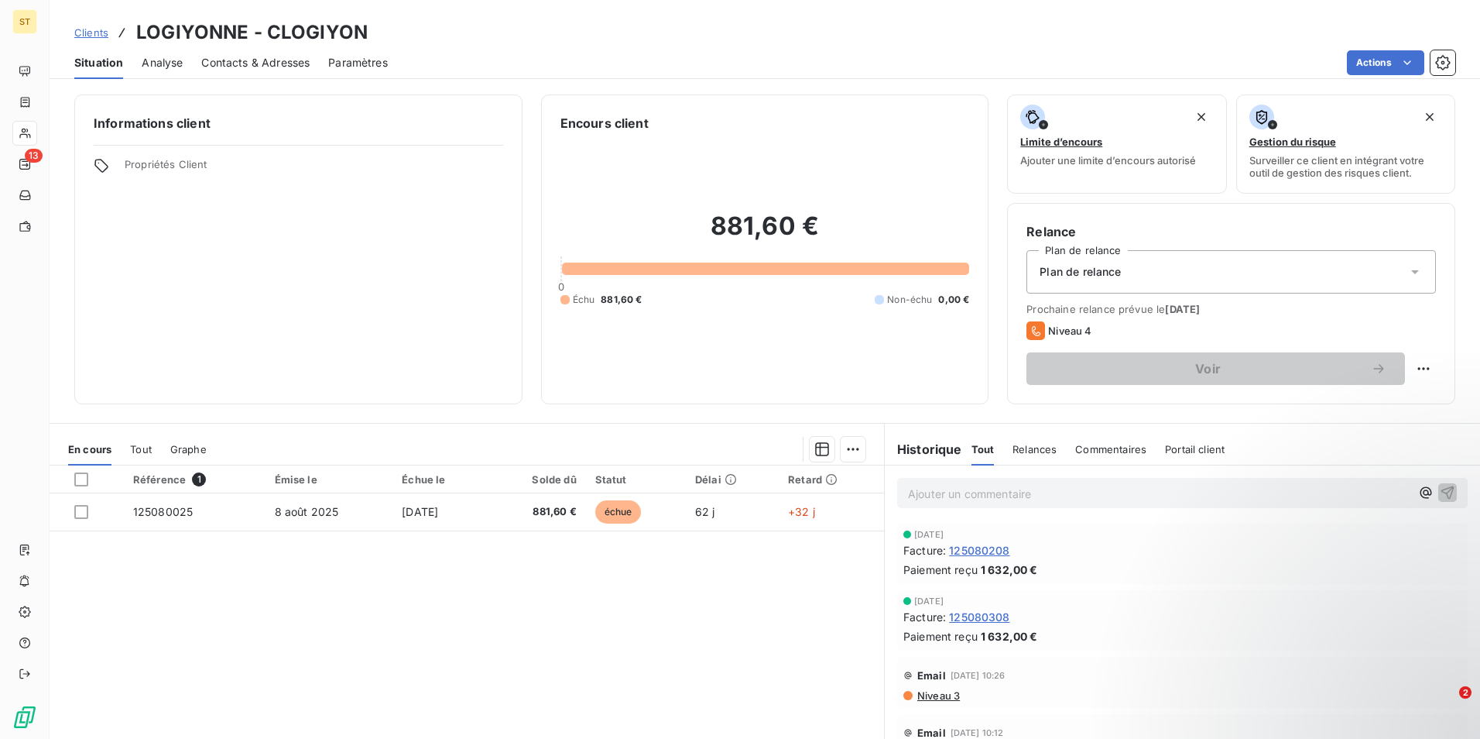
click at [986, 547] on span "125080208" at bounding box center [979, 550] width 60 height 16
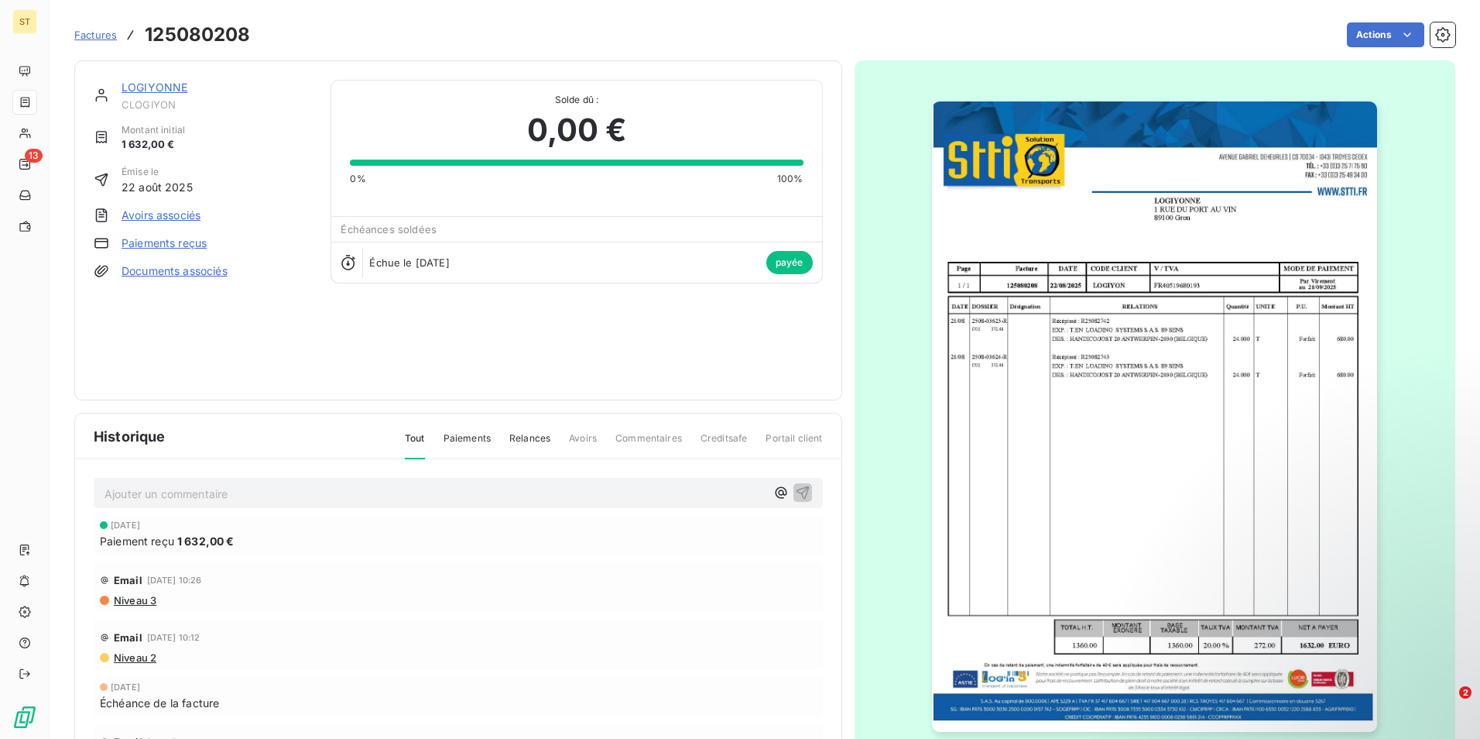
click at [98, 36] on span "Factures" at bounding box center [95, 35] width 43 height 12
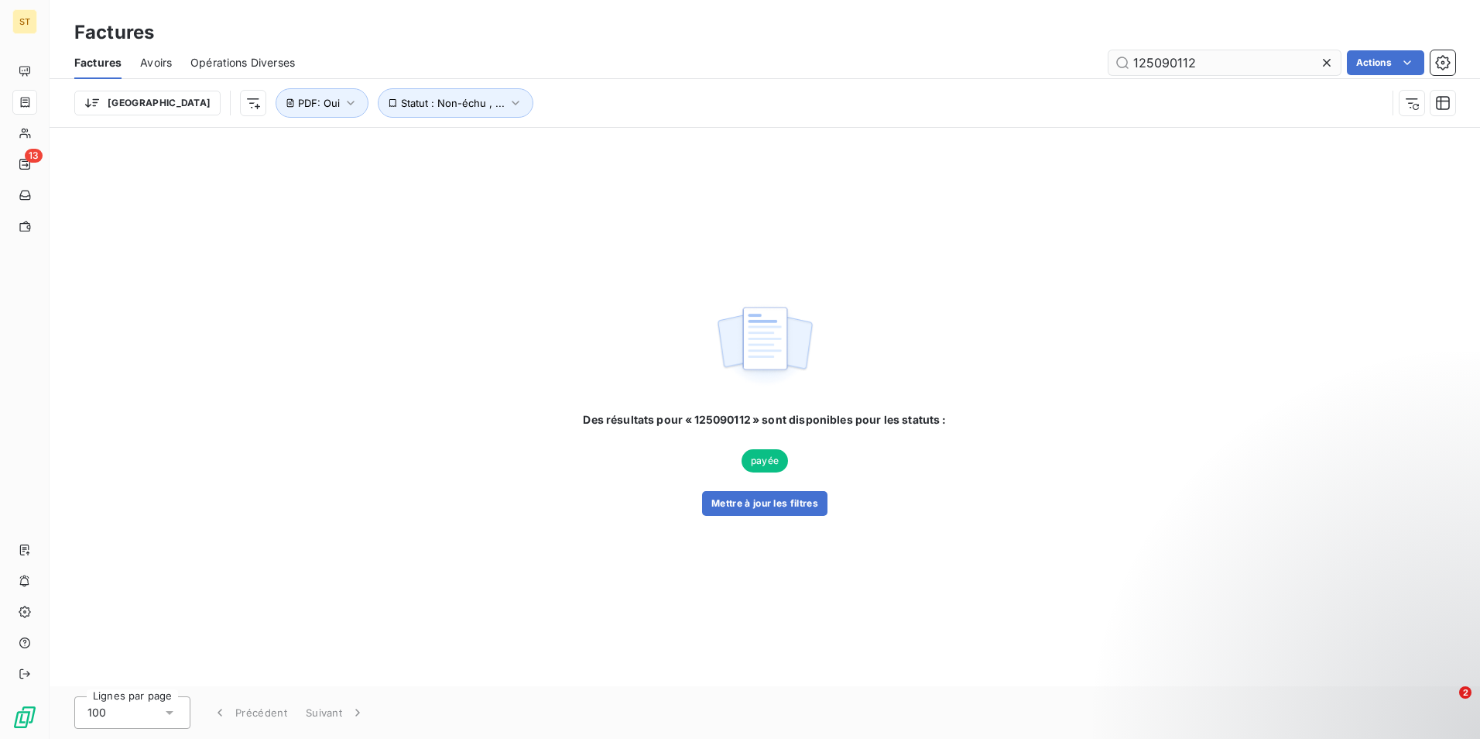
click at [1244, 63] on input "125090112" at bounding box center [1225, 62] width 232 height 25
click at [1208, 64] on input "125090112" at bounding box center [1225, 62] width 232 height 25
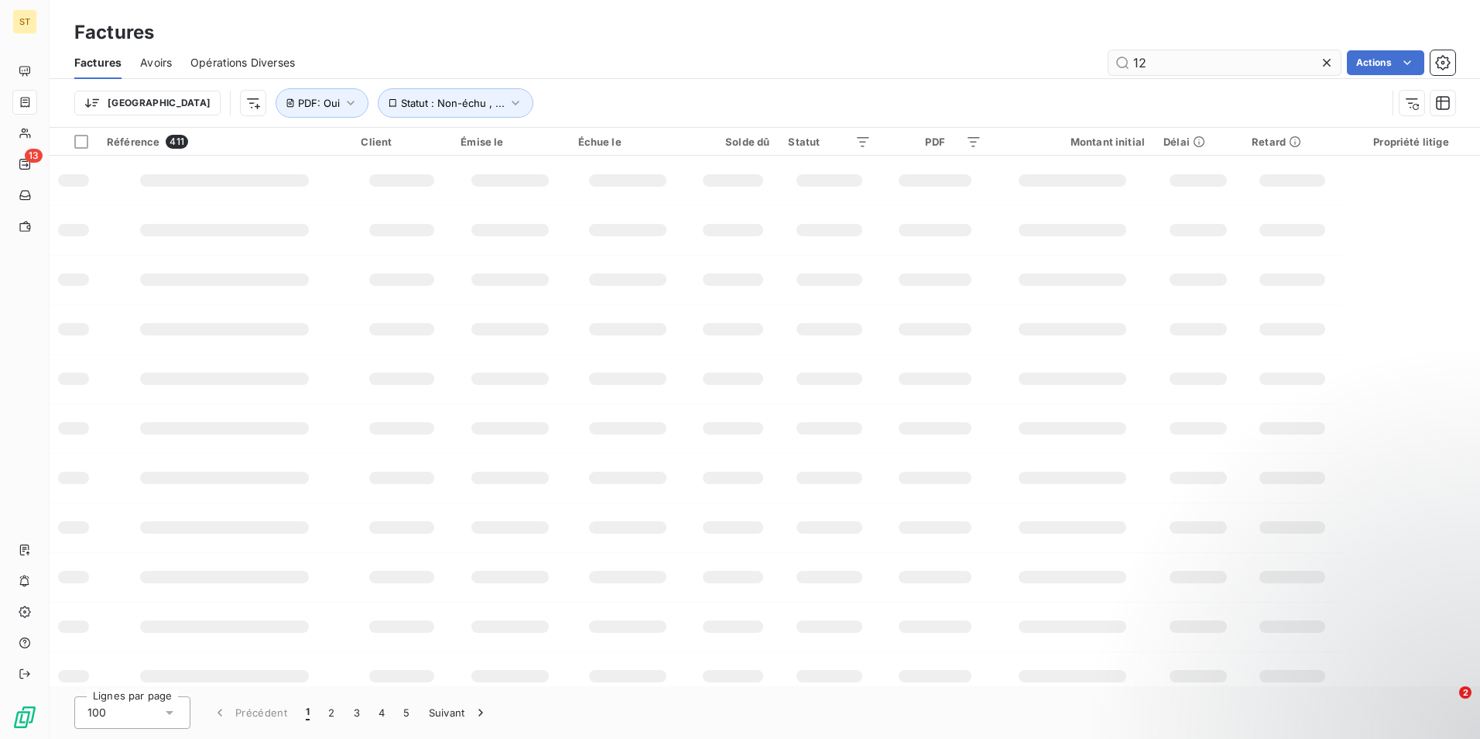
type input "1"
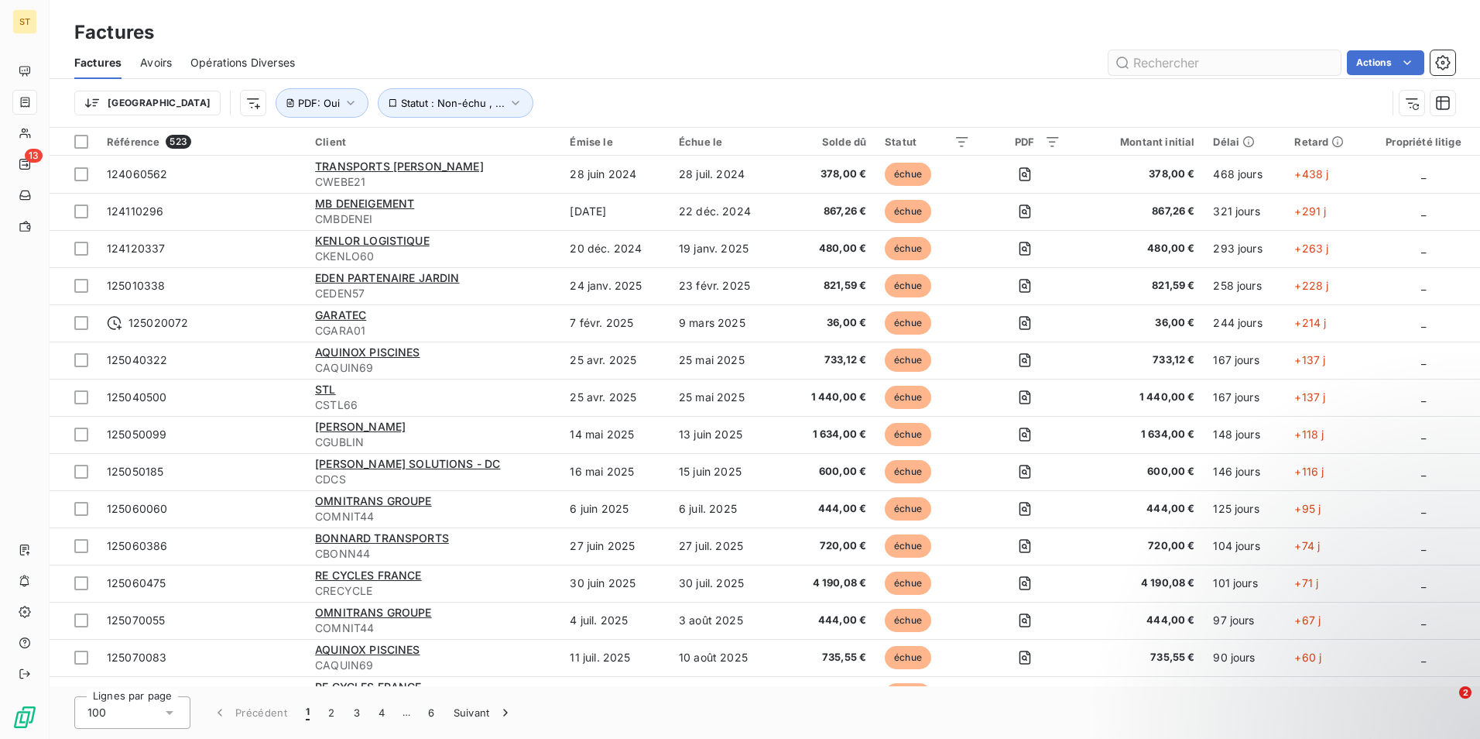
click at [1161, 67] on input "text" at bounding box center [1225, 62] width 232 height 25
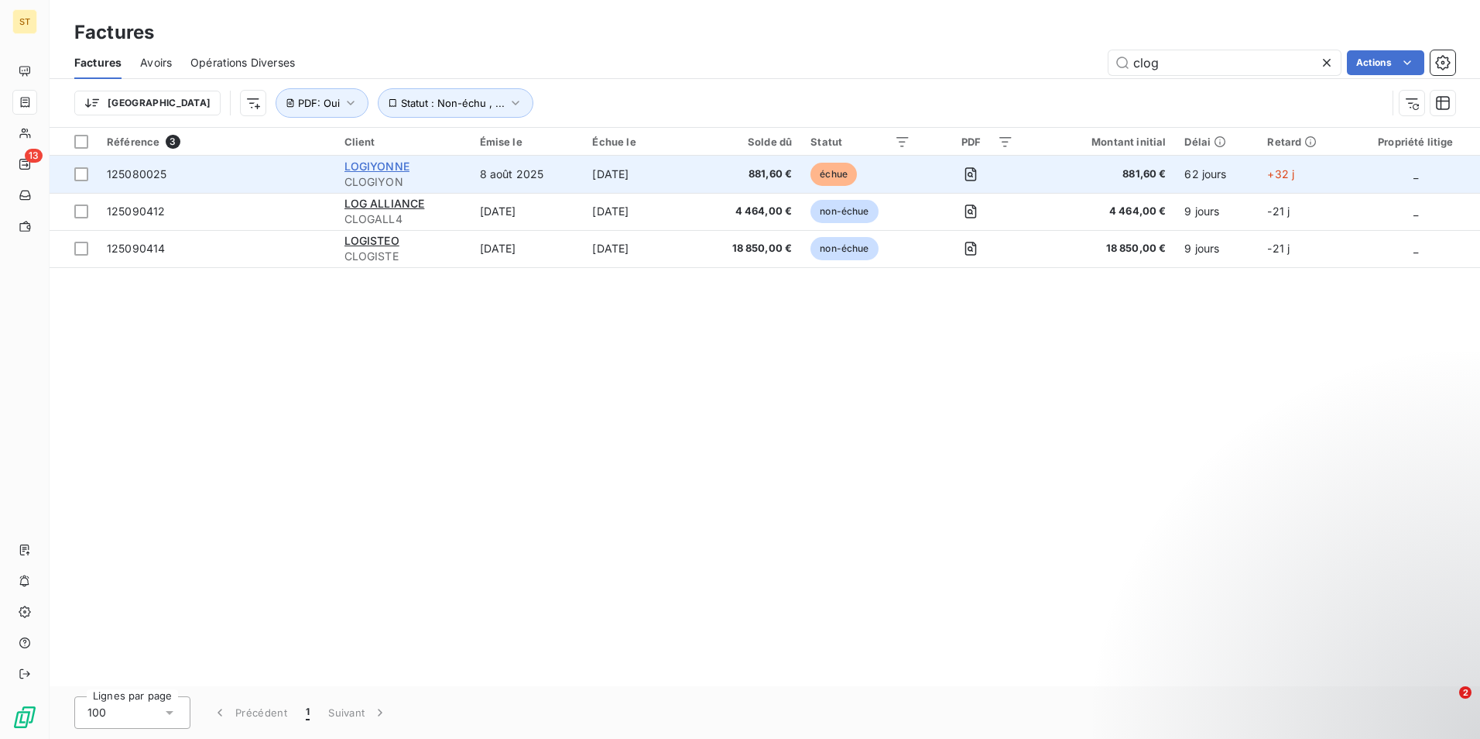
type input "clog"
click at [363, 167] on span "LOGIYONNE" at bounding box center [377, 165] width 65 height 13
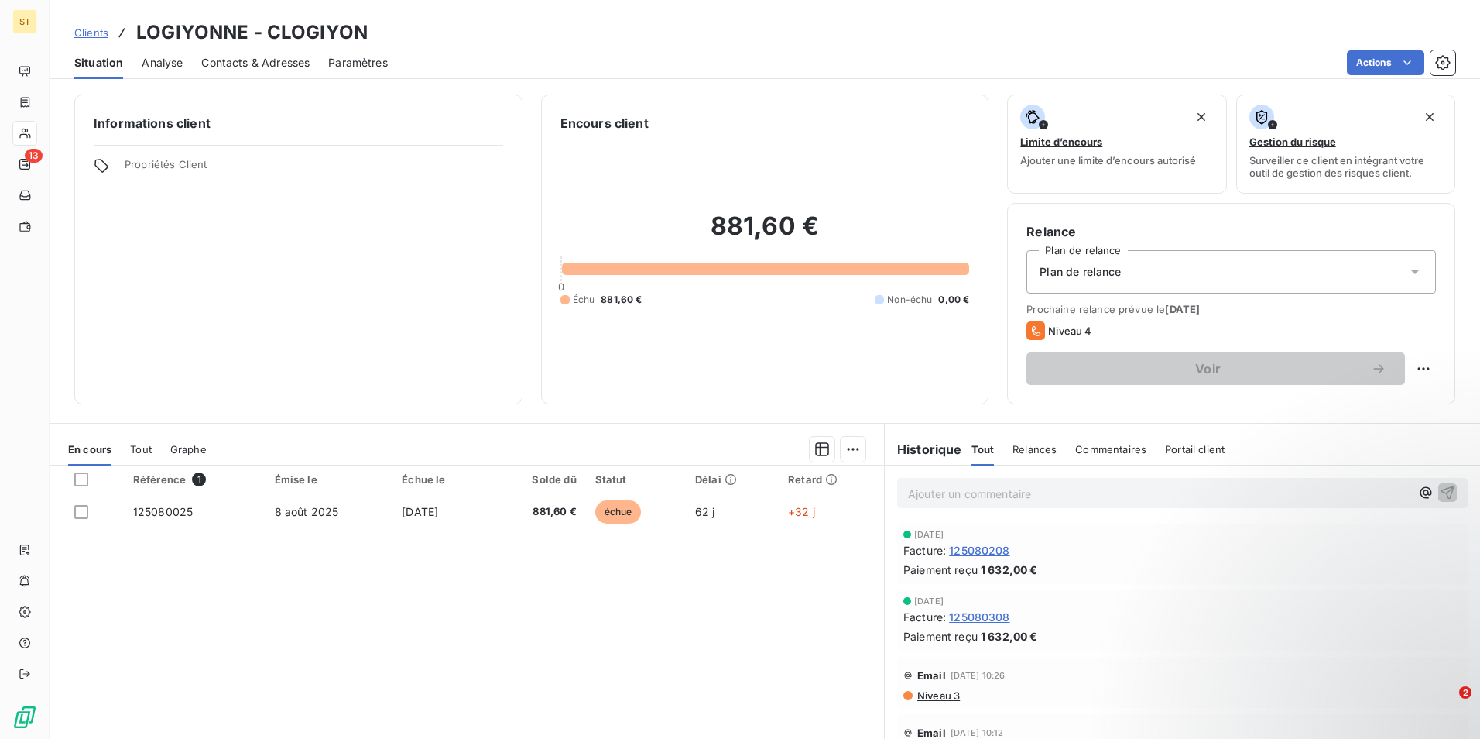
click at [981, 615] on span "125080308" at bounding box center [979, 617] width 60 height 16
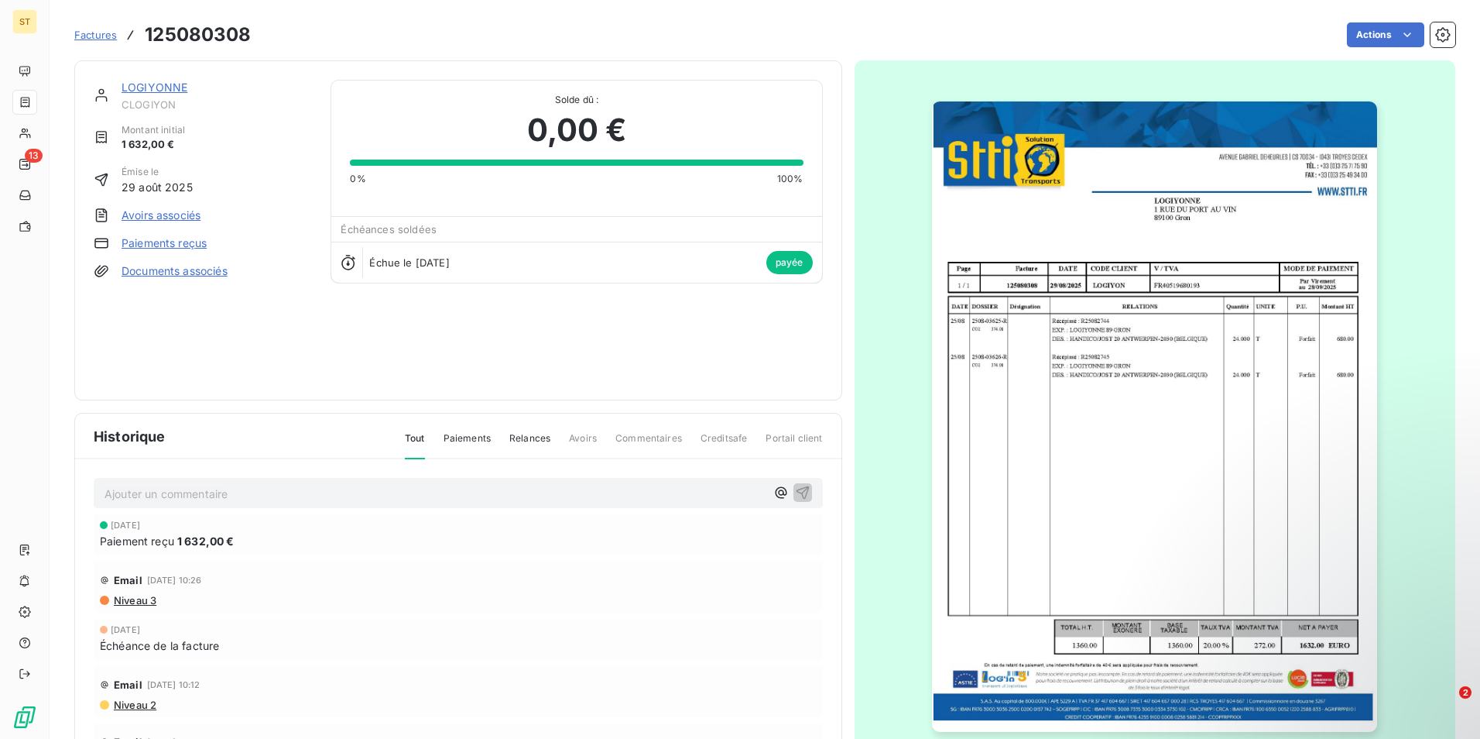
click at [142, 87] on link "LOGIYONNE" at bounding box center [155, 87] width 66 height 13
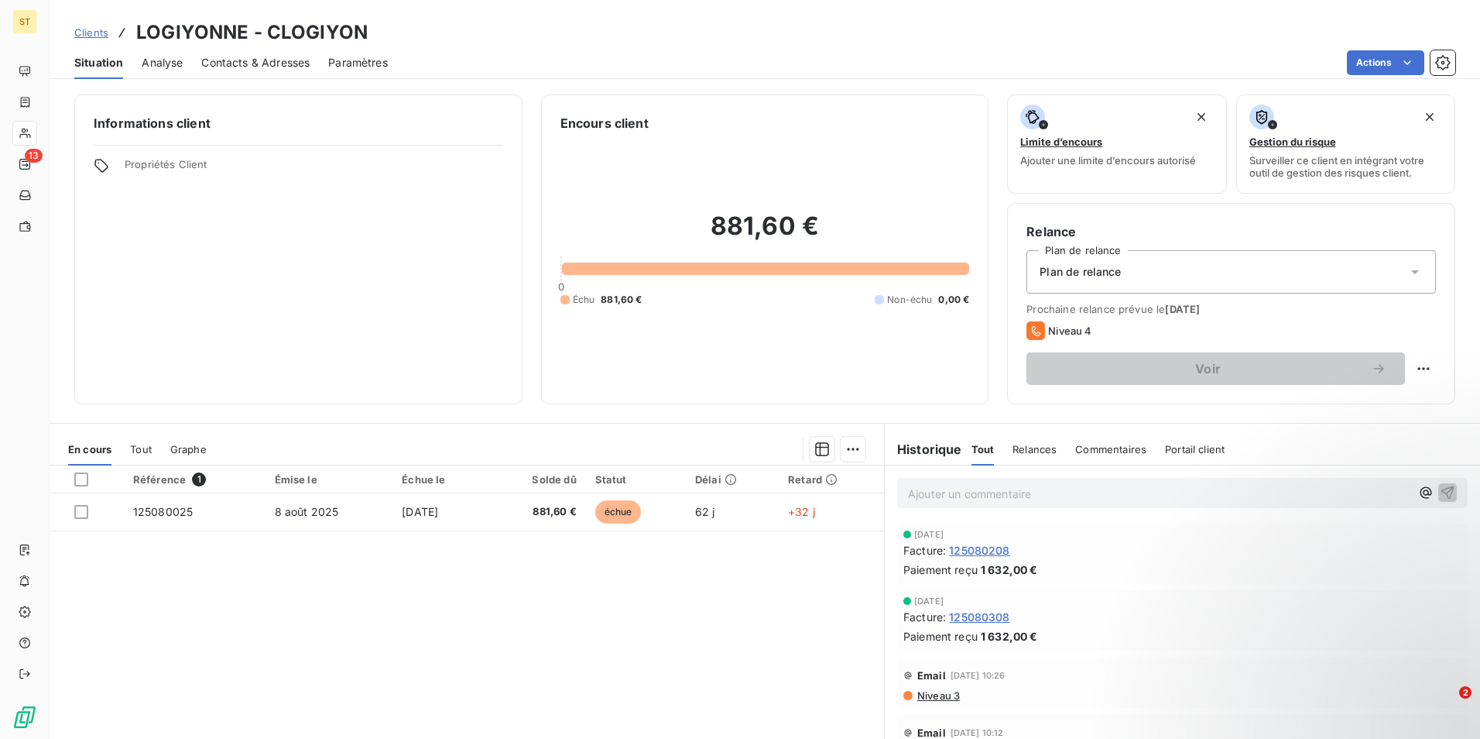
click at [257, 65] on span "Contacts & Adresses" at bounding box center [255, 62] width 108 height 15
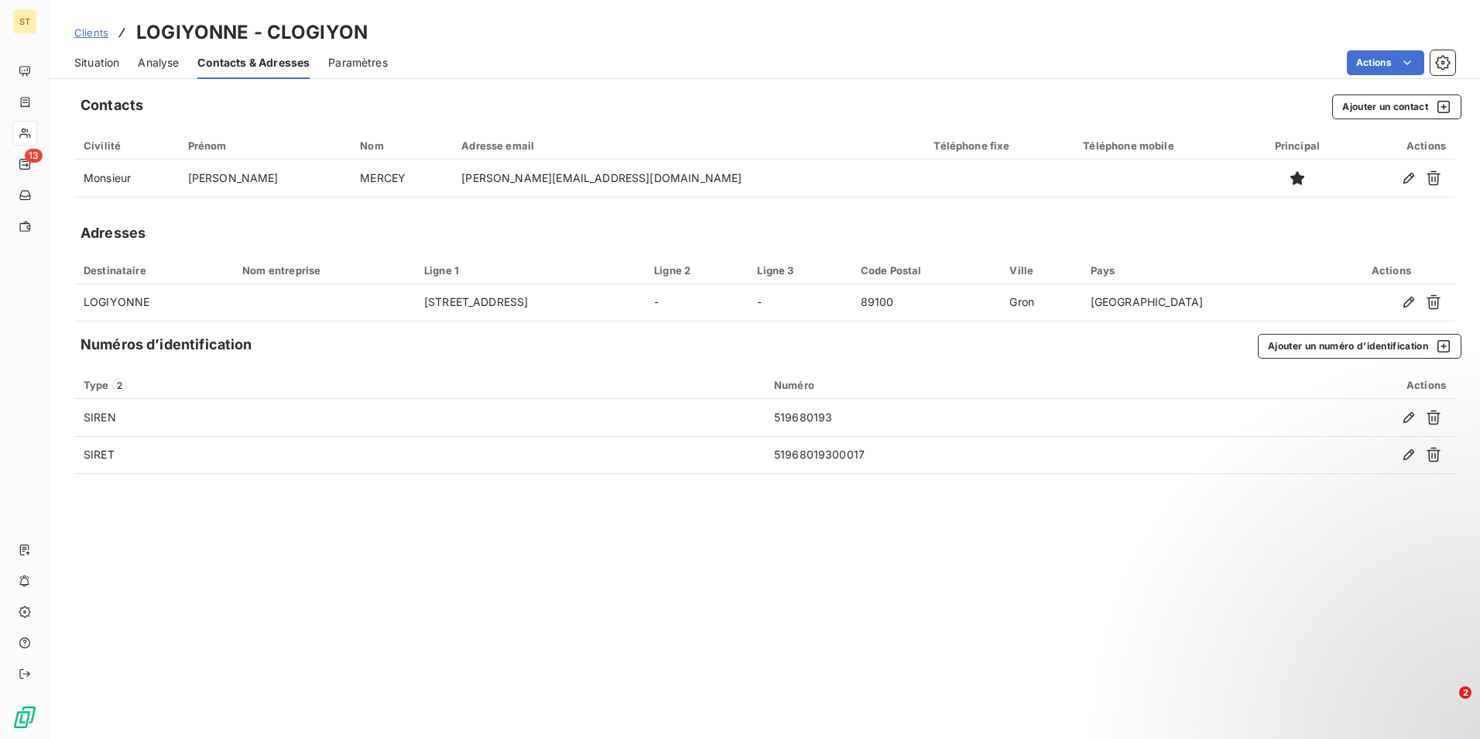
click at [97, 63] on span "Situation" at bounding box center [96, 62] width 45 height 15
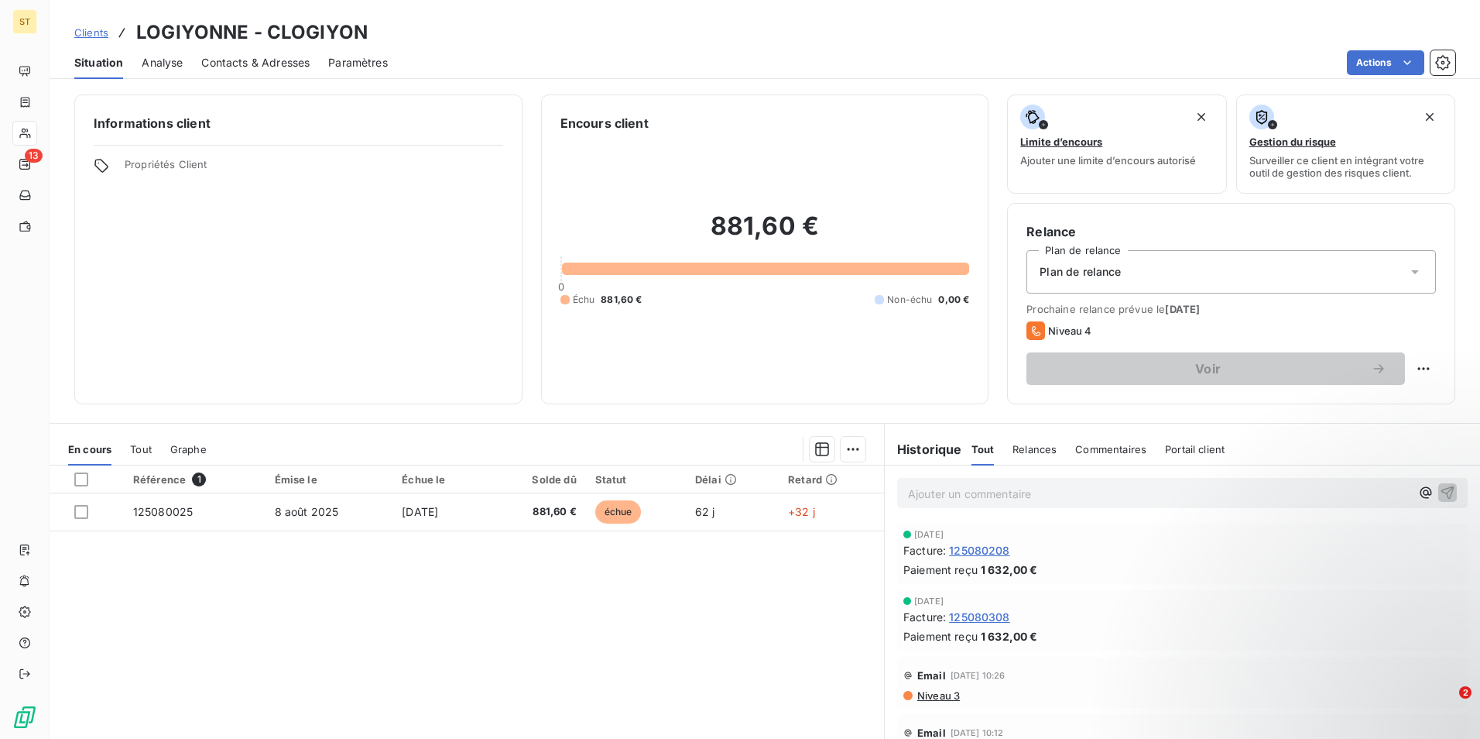
click at [273, 62] on span "Contacts & Adresses" at bounding box center [255, 62] width 108 height 15
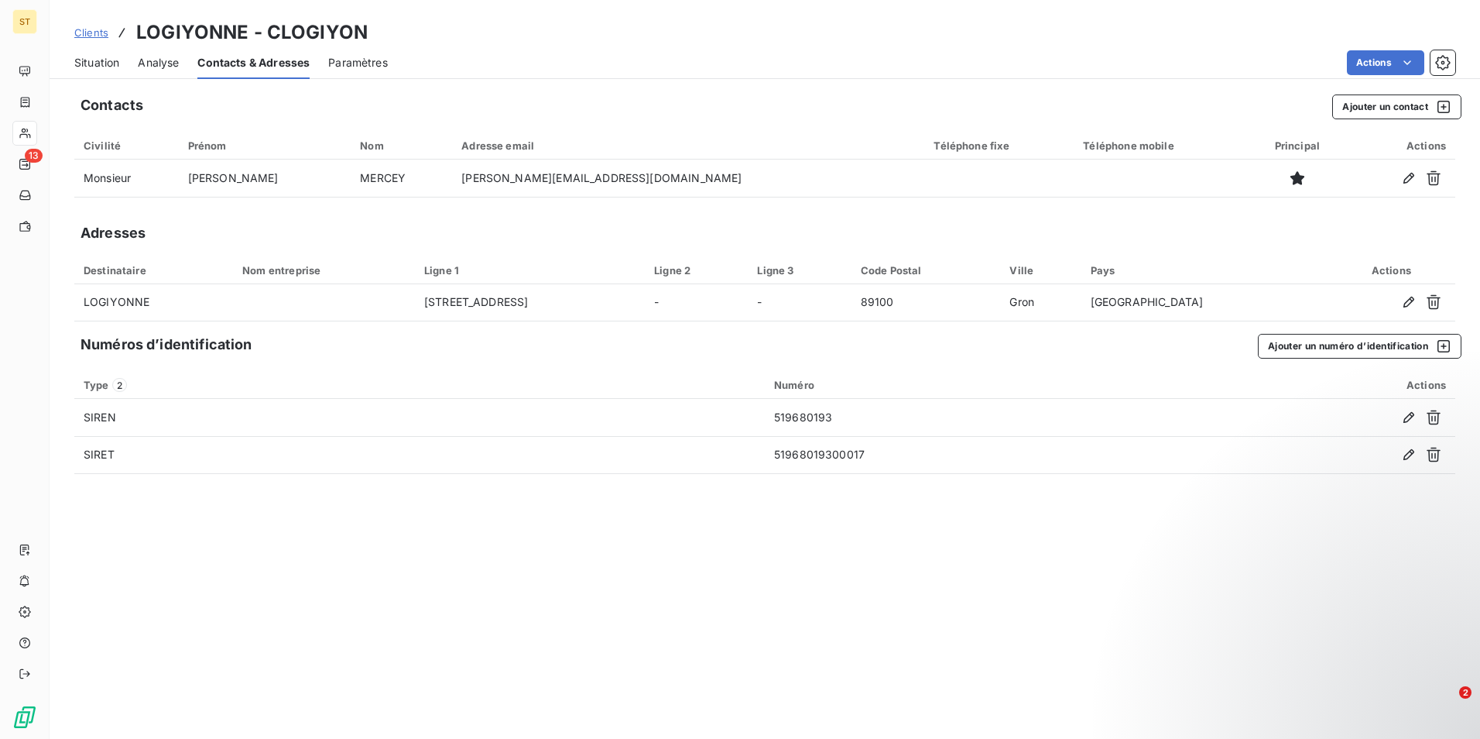
click at [108, 69] on span "Situation" at bounding box center [96, 62] width 45 height 15
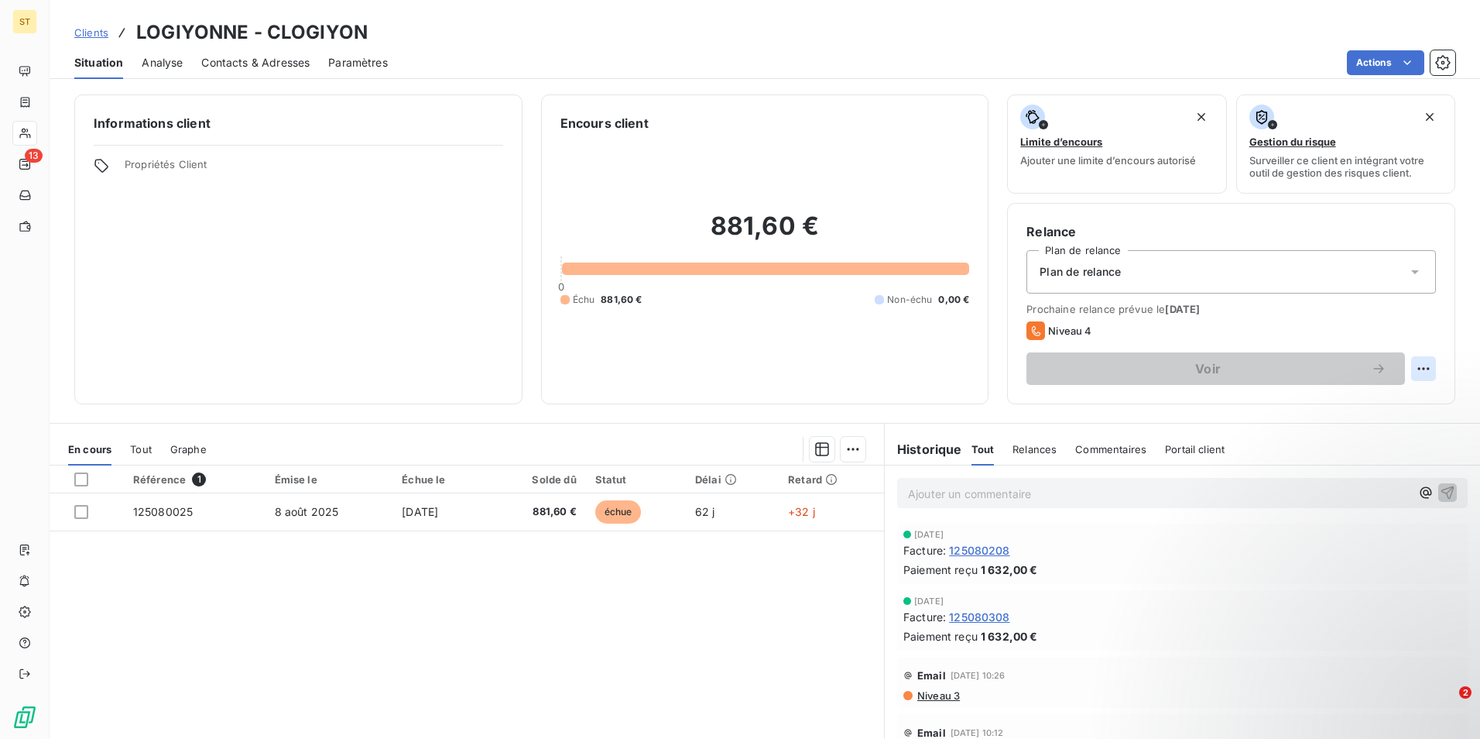
click at [1409, 366] on html "ST 13 Clients LOGIYONNE - CLOGIYON Situation Analyse Contacts & Adresses Paramè…" at bounding box center [740, 369] width 1480 height 739
click at [1406, 63] on html "ST 13 Clients LOGIYONNE - CLOGIYON Situation Analyse Contacts & Adresses Paramè…" at bounding box center [740, 369] width 1480 height 739
click at [1444, 60] on icon "button" at bounding box center [1442, 62] width 15 height 15
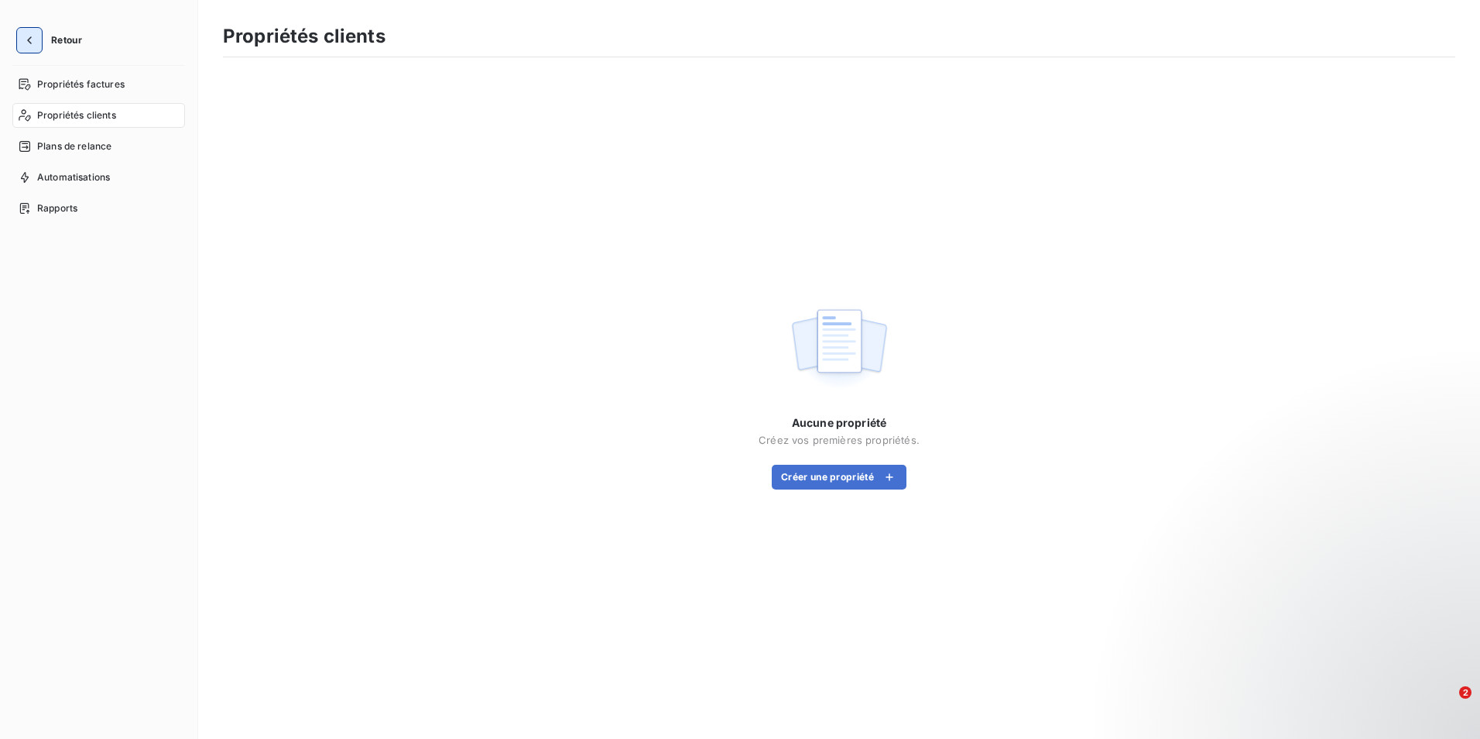
click at [28, 37] on icon "button" at bounding box center [29, 40] width 15 height 15
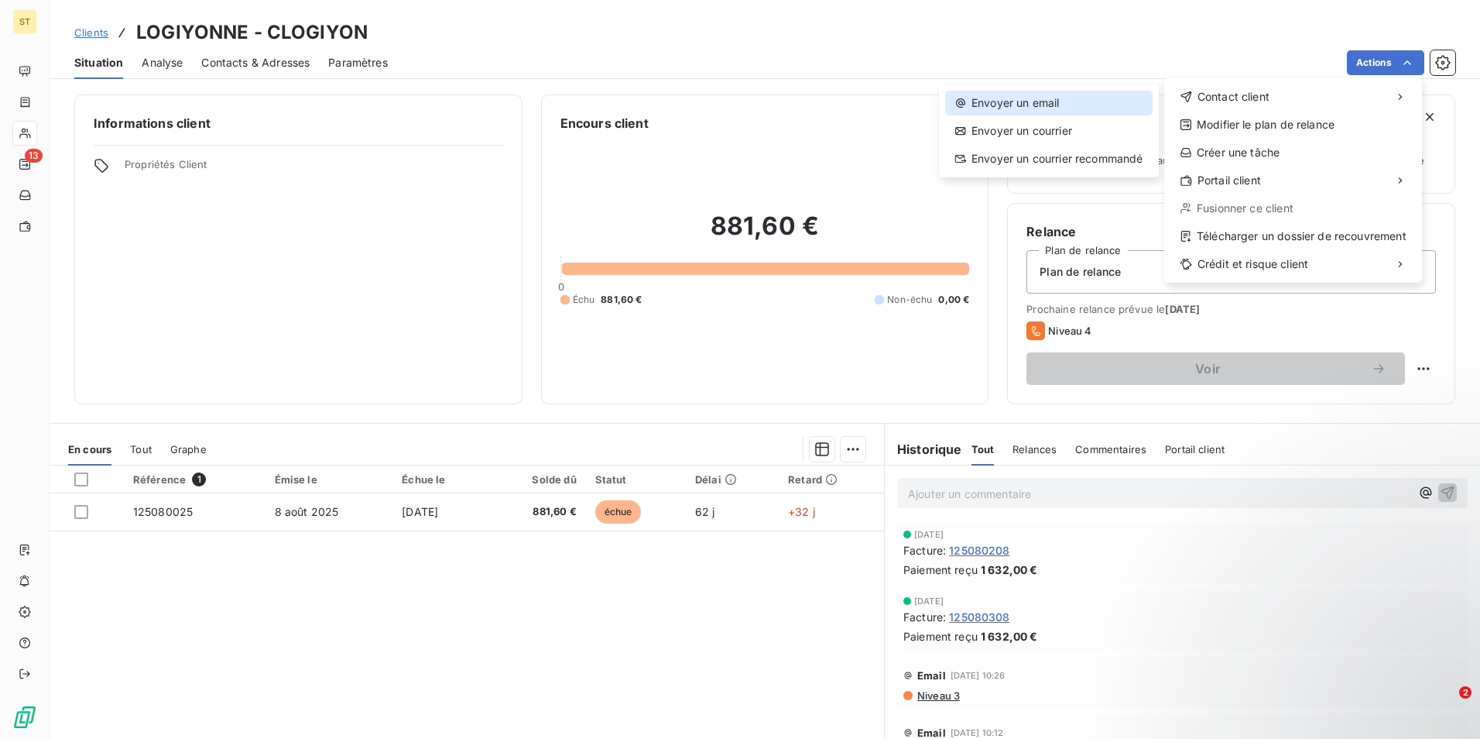
click at [996, 96] on div "Envoyer un email" at bounding box center [1048, 103] width 207 height 25
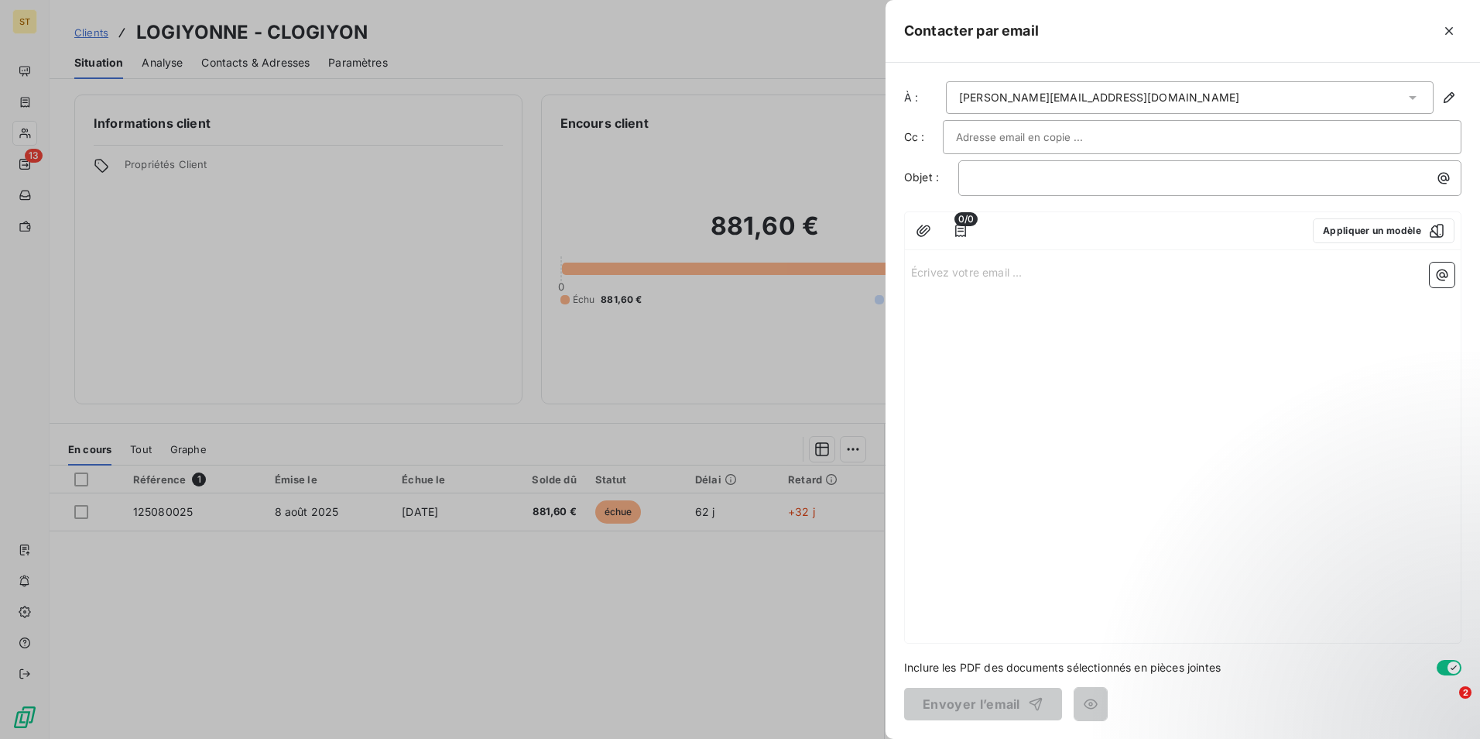
click at [979, 141] on input "text" at bounding box center [1039, 136] width 166 height 23
click at [962, 231] on icon "button" at bounding box center [960, 231] width 11 height 12
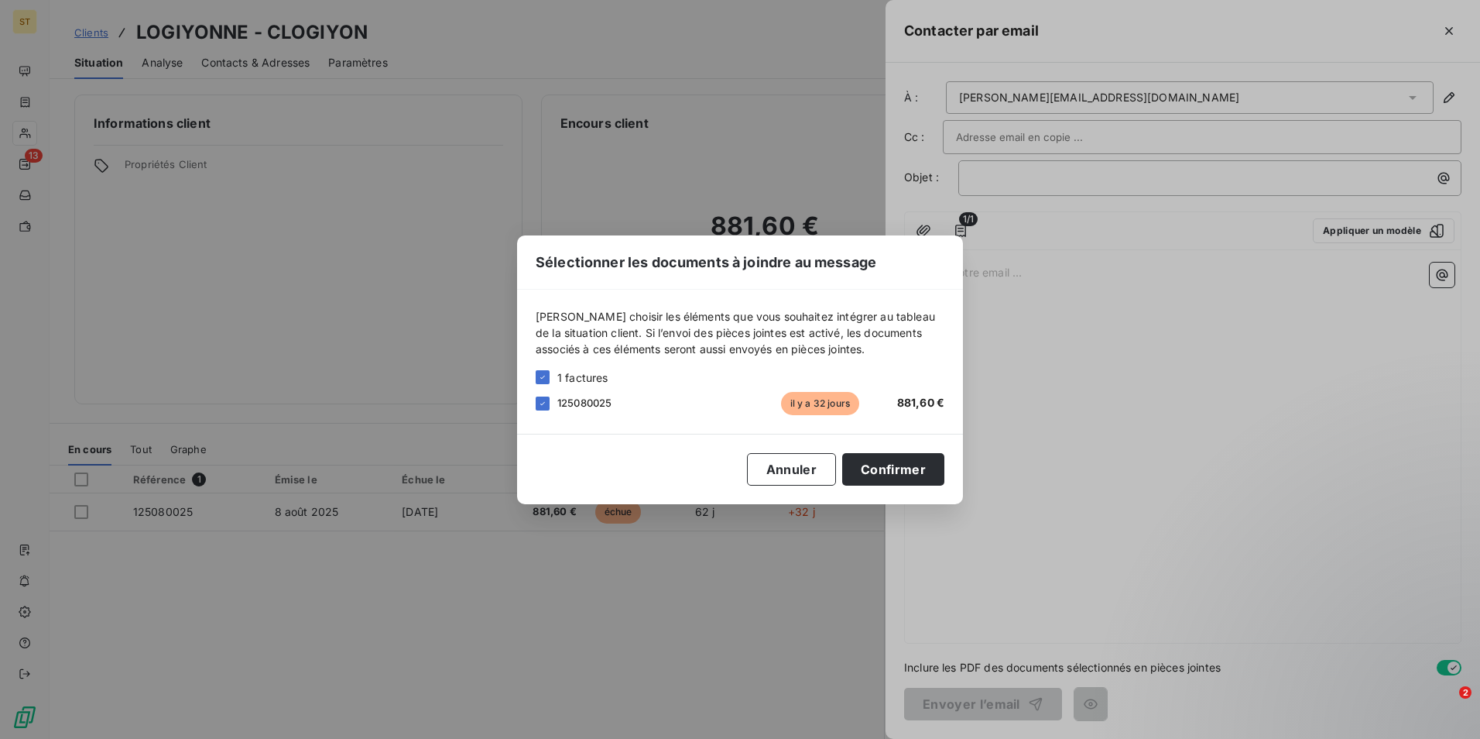
click at [1198, 307] on div "Sélectionner les documents à joindre au message [PERSON_NAME] choisir les éléme…" at bounding box center [740, 369] width 1480 height 739
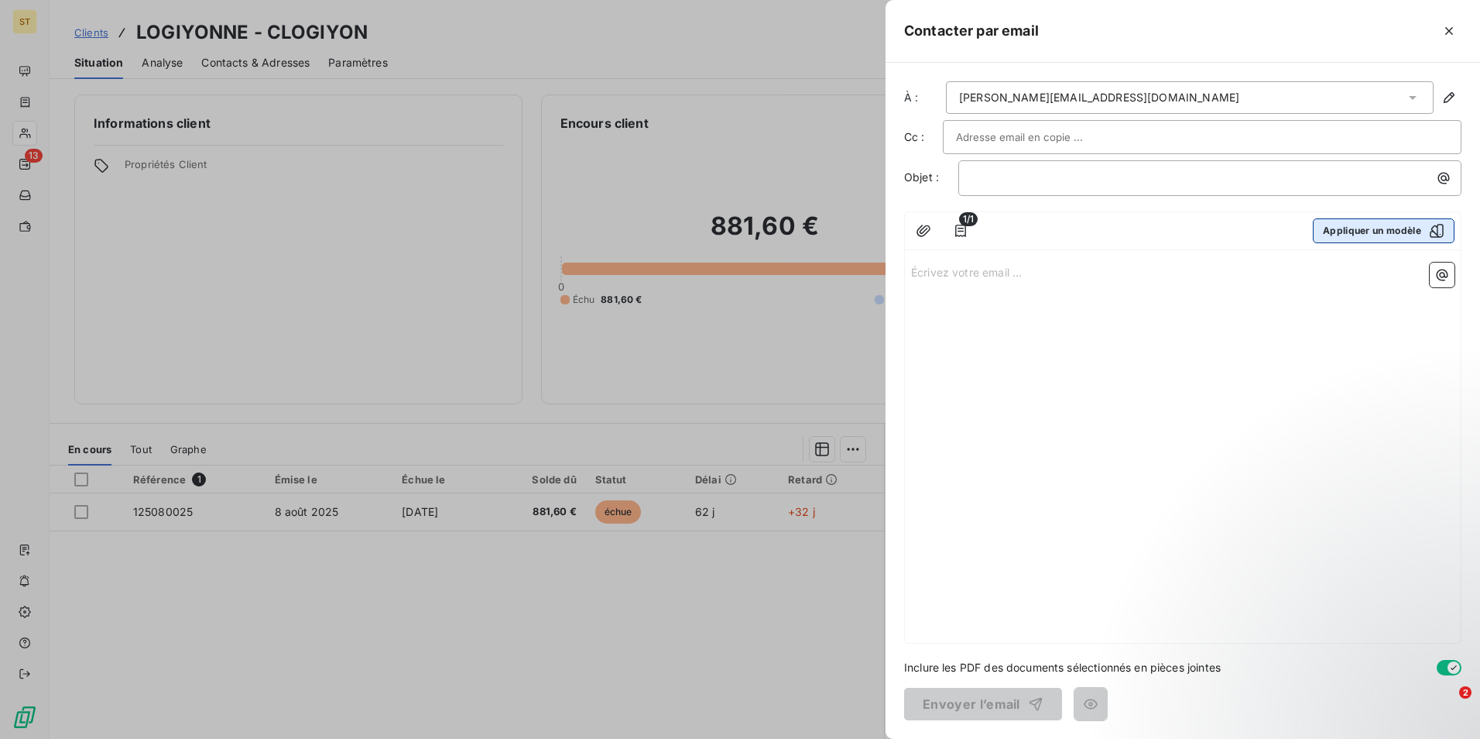
click at [1396, 231] on button "Appliquer un modèle" at bounding box center [1384, 230] width 142 height 25
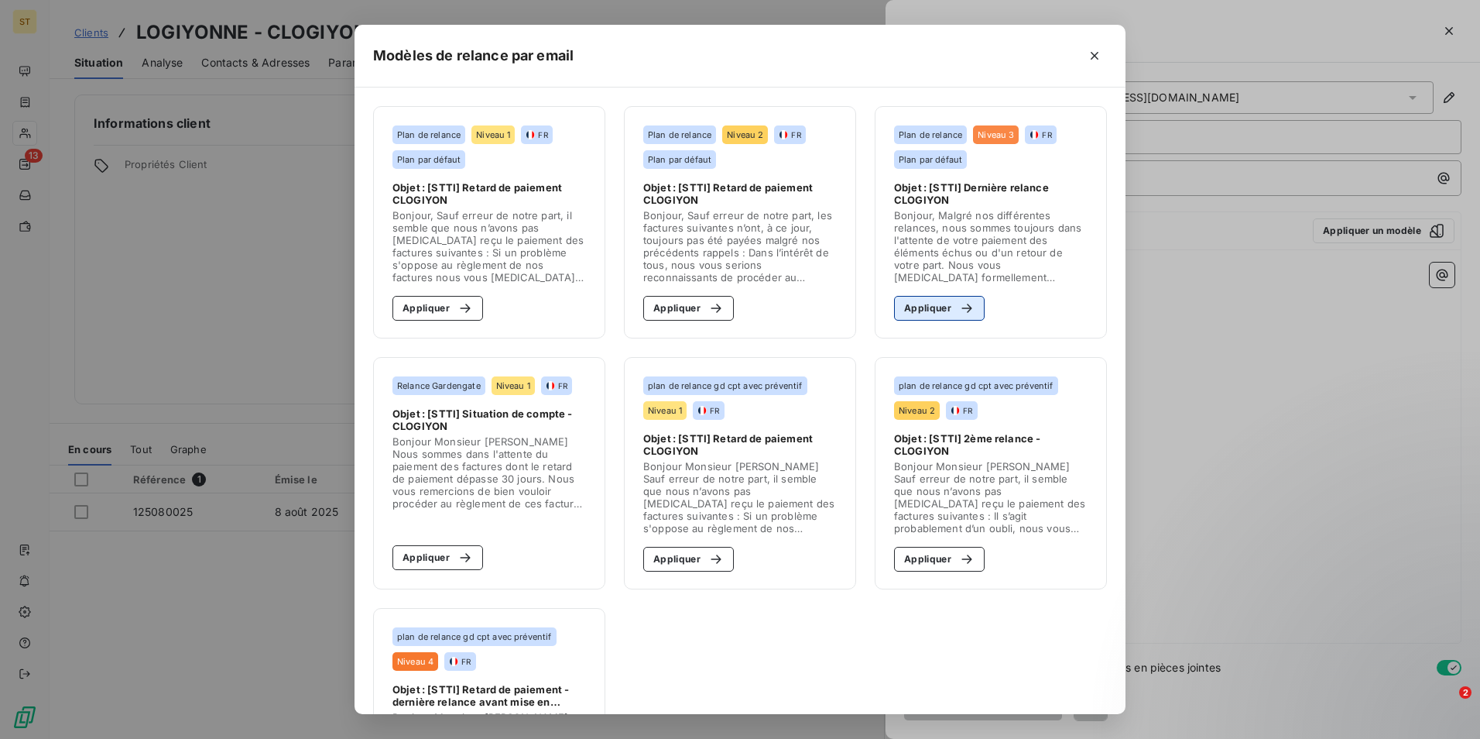
click at [924, 307] on button "Appliquer" at bounding box center [939, 308] width 91 height 25
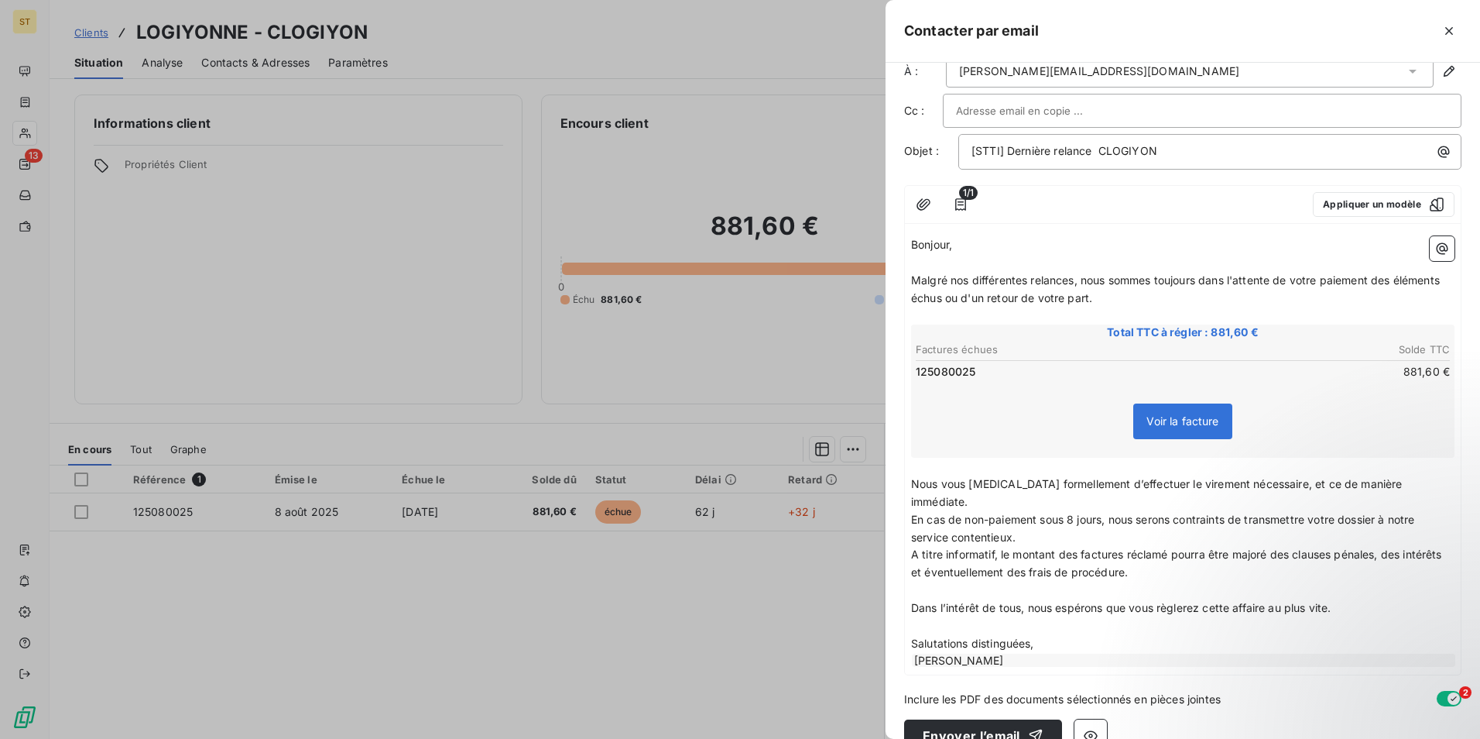
scroll to position [40, 0]
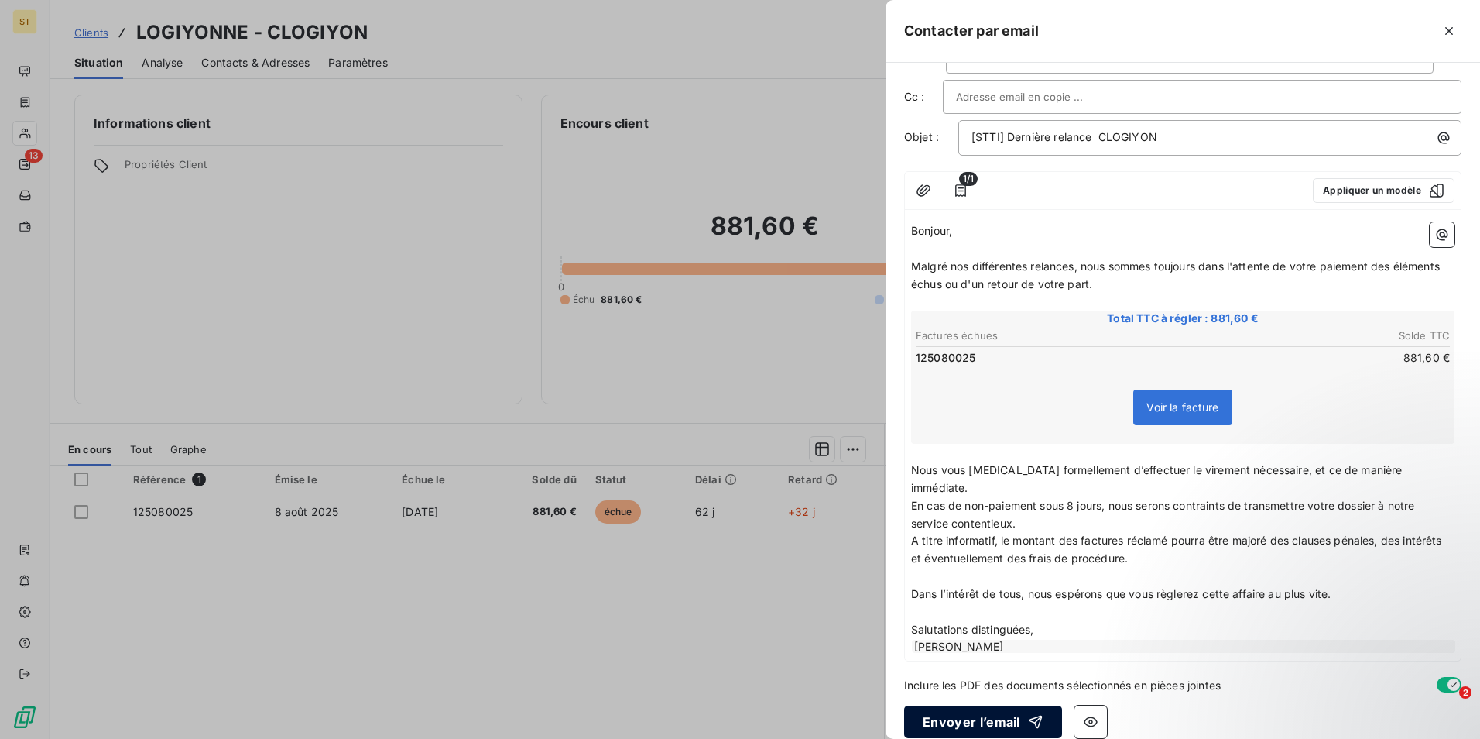
click at [979, 706] on button "Envoyer l’email" at bounding box center [983, 721] width 158 height 33
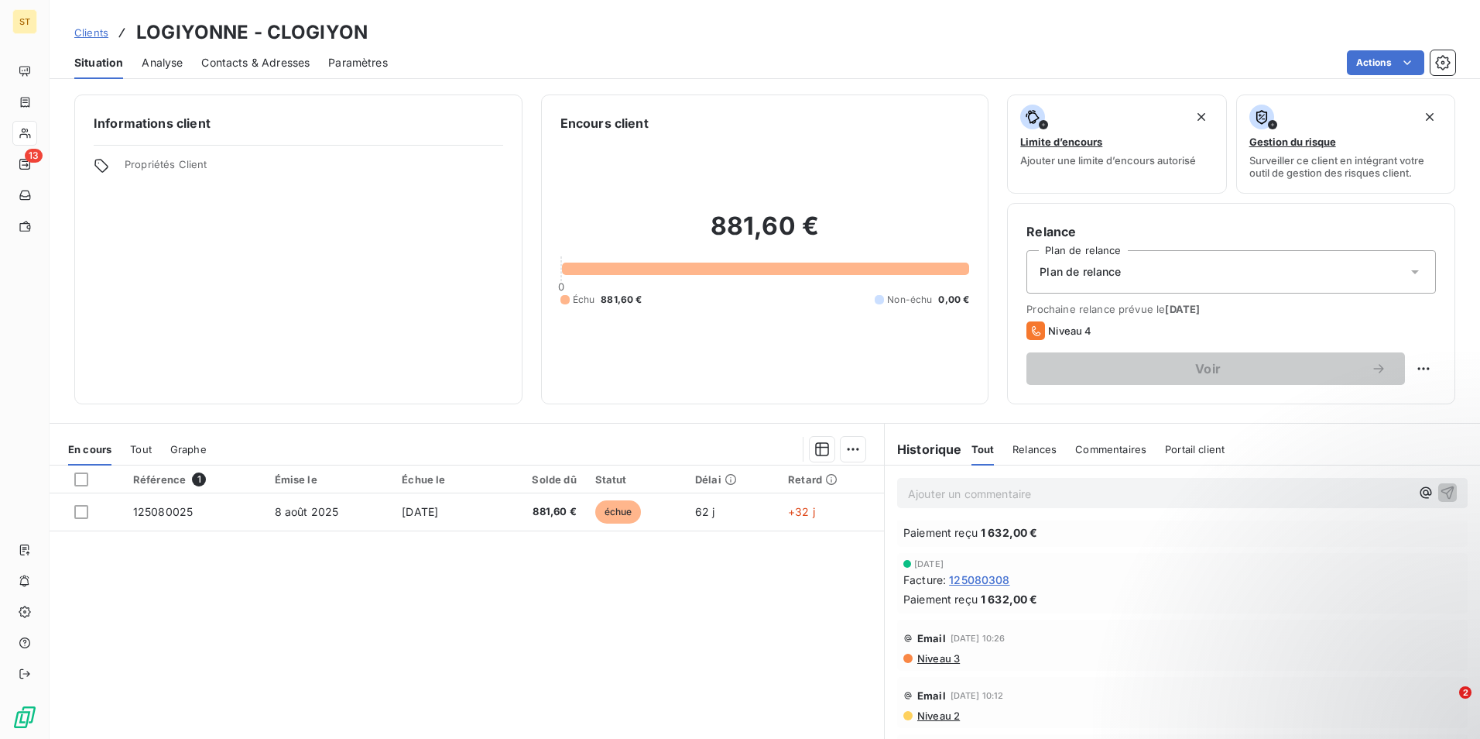
scroll to position [0, 0]
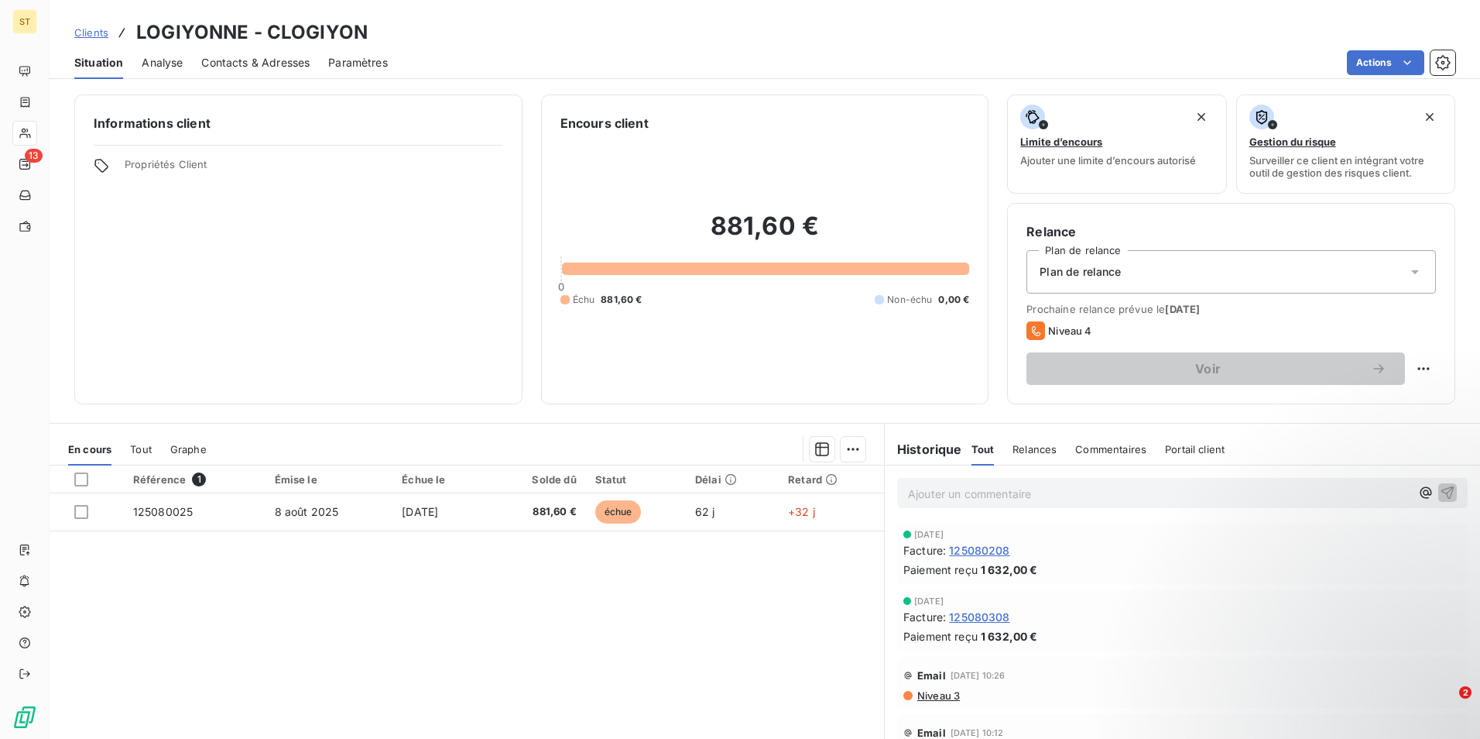
click at [273, 59] on span "Contacts & Adresses" at bounding box center [255, 62] width 108 height 15
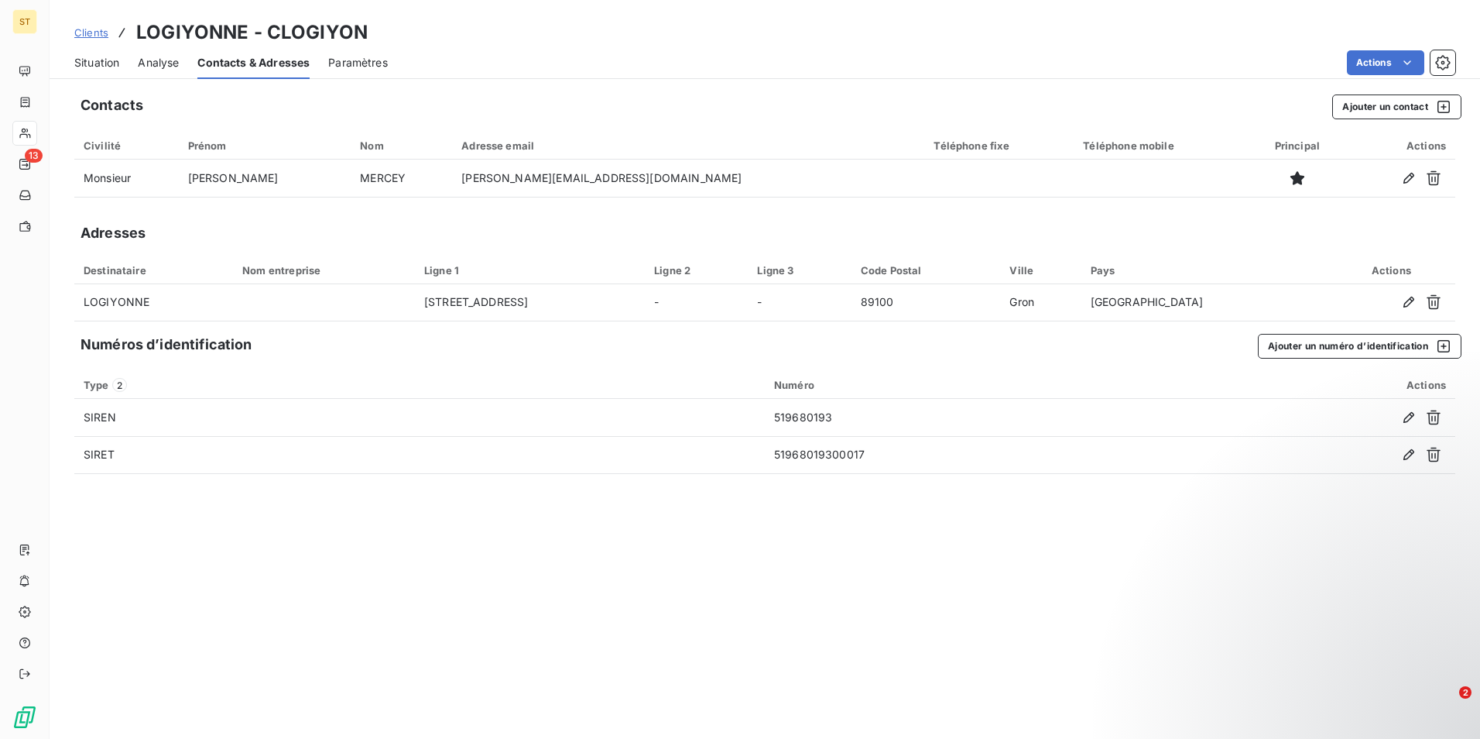
click at [106, 64] on span "Situation" at bounding box center [96, 62] width 45 height 15
